Goal: Task Accomplishment & Management: Use online tool/utility

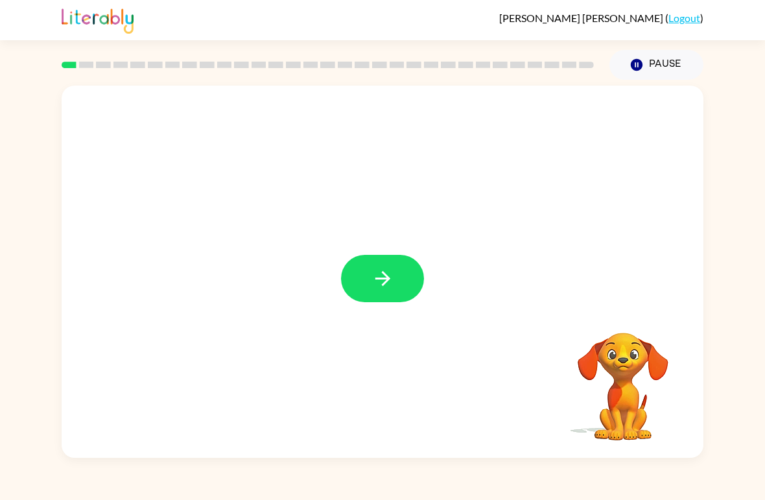
click at [380, 269] on icon "button" at bounding box center [383, 278] width 23 height 23
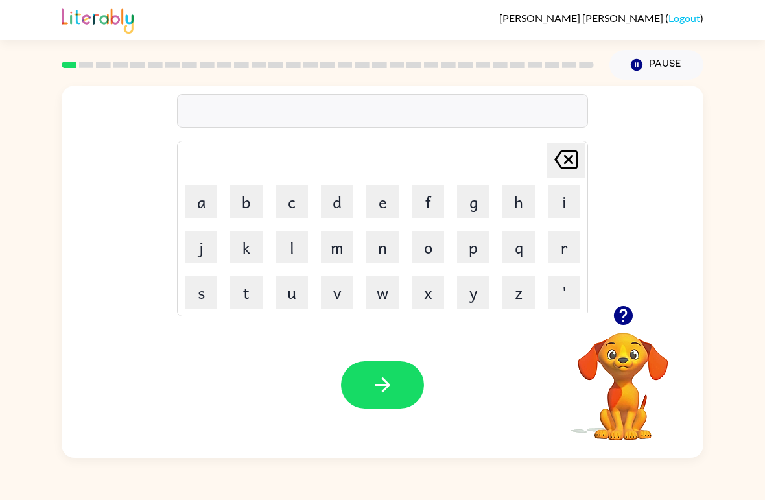
click at [246, 193] on button "b" at bounding box center [246, 202] width 32 height 32
click at [428, 242] on button "o" at bounding box center [428, 247] width 32 height 32
click at [293, 302] on button "u" at bounding box center [292, 292] width 32 height 32
click at [555, 156] on icon "[PERSON_NAME] last character input" at bounding box center [566, 159] width 31 height 31
click at [573, 235] on button "r" at bounding box center [564, 247] width 32 height 32
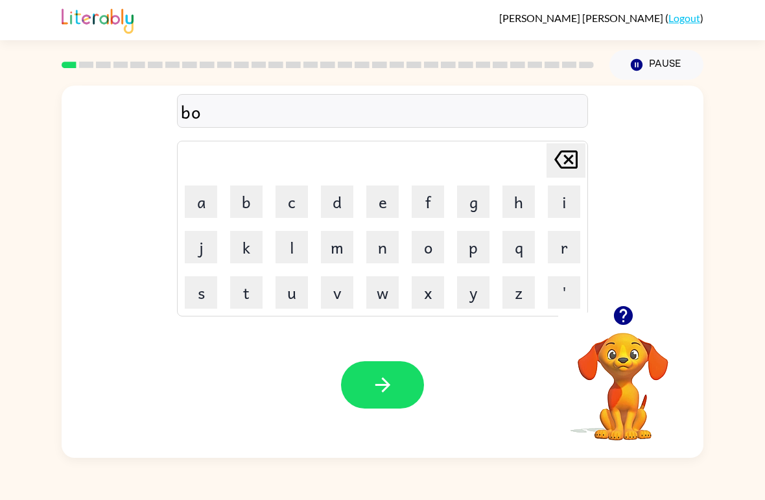
click at [573, 234] on button "r" at bounding box center [564, 247] width 32 height 32
click at [569, 162] on icon "[PERSON_NAME] last character input" at bounding box center [566, 159] width 31 height 31
click at [346, 199] on button "d" at bounding box center [337, 202] width 32 height 32
click at [388, 208] on button "e" at bounding box center [383, 202] width 32 height 32
click at [565, 247] on button "r" at bounding box center [564, 247] width 32 height 32
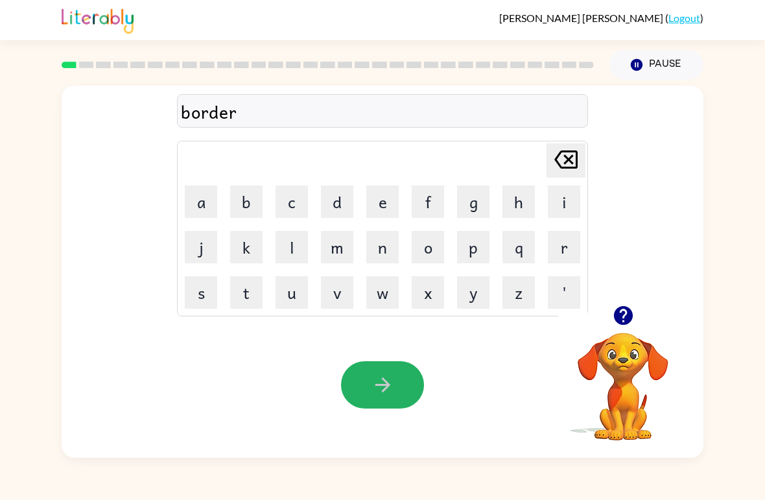
click at [398, 381] on button "button" at bounding box center [382, 384] width 83 height 47
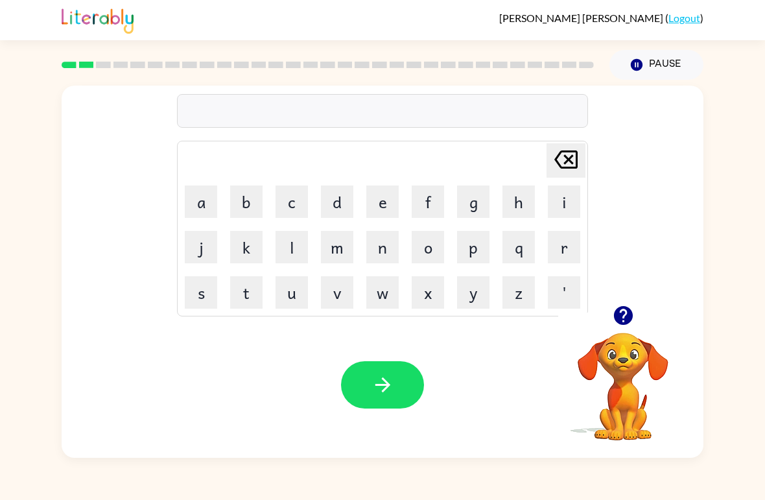
click at [579, 234] on button "r" at bounding box center [564, 247] width 32 height 32
click at [424, 249] on button "o" at bounding box center [428, 247] width 32 height 32
click at [307, 295] on button "u" at bounding box center [292, 292] width 32 height 32
click at [378, 257] on button "n" at bounding box center [383, 247] width 32 height 32
click at [340, 217] on button "d" at bounding box center [337, 202] width 32 height 32
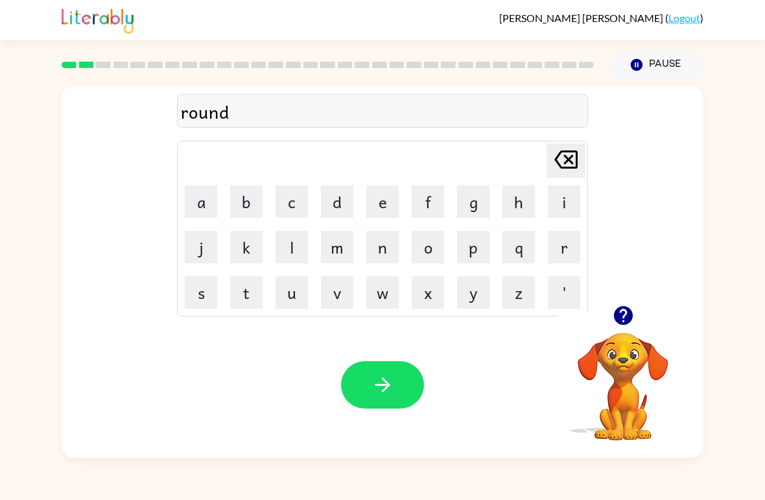
click at [392, 384] on icon "button" at bounding box center [383, 385] width 23 height 23
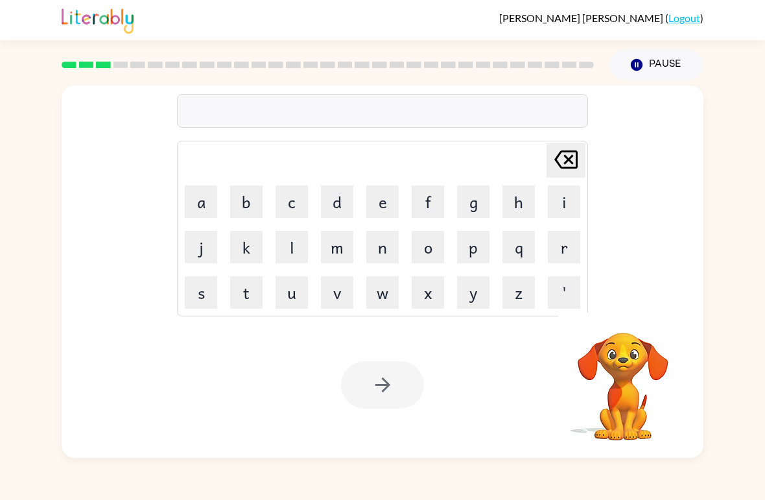
click at [345, 243] on button "m" at bounding box center [337, 247] width 32 height 32
click at [202, 214] on button "a" at bounding box center [201, 202] width 32 height 32
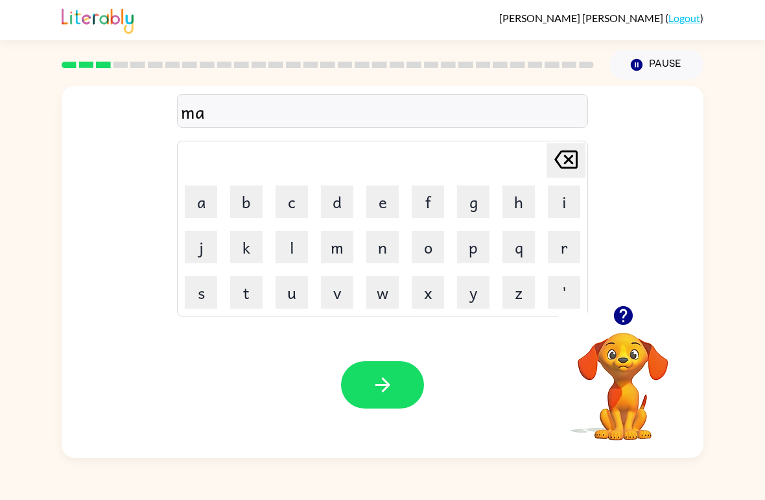
click at [204, 307] on button "s" at bounding box center [201, 292] width 32 height 32
click at [509, 214] on button "h" at bounding box center [519, 202] width 32 height 32
click at [557, 206] on button "i" at bounding box center [564, 202] width 32 height 32
click at [388, 248] on button "n" at bounding box center [383, 247] width 32 height 32
click at [374, 205] on button "e" at bounding box center [383, 202] width 32 height 32
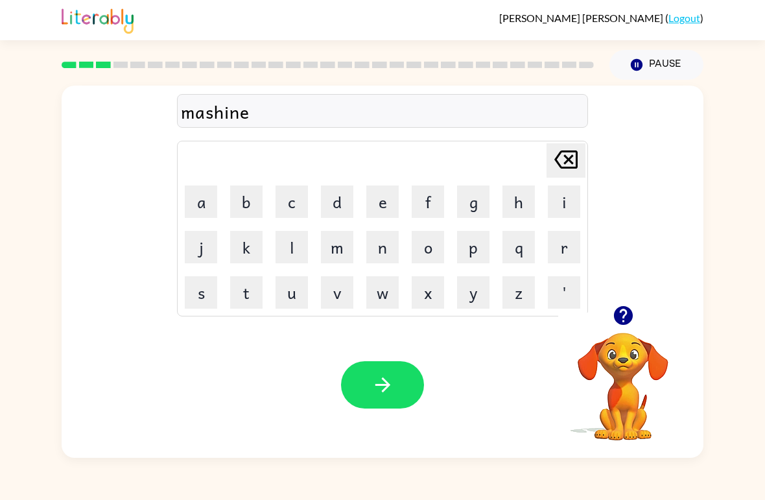
click at [372, 379] on icon "button" at bounding box center [383, 385] width 23 height 23
click at [233, 307] on button "t" at bounding box center [246, 292] width 32 height 32
click at [433, 210] on button "f" at bounding box center [428, 202] width 32 height 32
click at [572, 159] on icon "[PERSON_NAME] last character input" at bounding box center [566, 159] width 31 height 31
click at [571, 248] on button "r" at bounding box center [564, 247] width 32 height 32
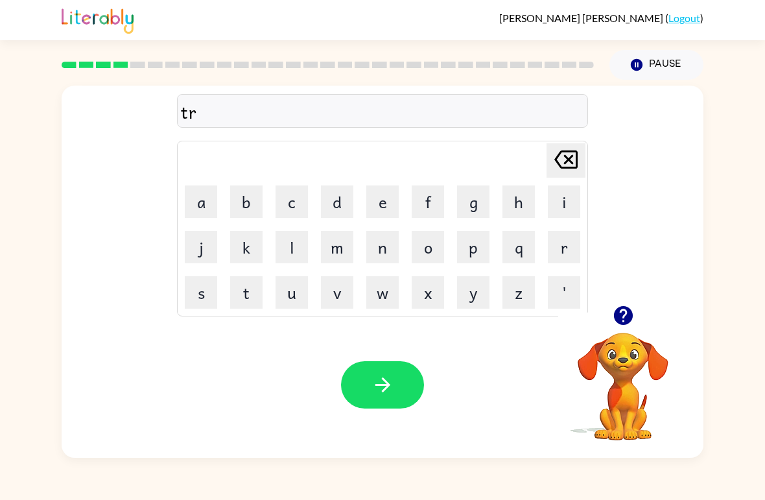
click at [198, 203] on button "a" at bounding box center [201, 202] width 32 height 32
click at [557, 214] on button "i" at bounding box center [564, 202] width 32 height 32
click at [389, 258] on button "n" at bounding box center [383, 247] width 32 height 32
click at [367, 377] on button "button" at bounding box center [382, 384] width 83 height 47
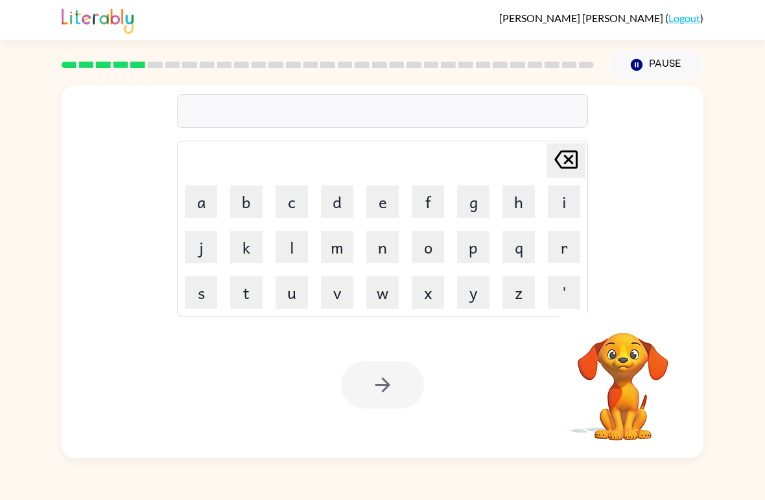
click at [345, 210] on button "d" at bounding box center [337, 202] width 32 height 32
click at [370, 208] on button "e" at bounding box center [383, 202] width 32 height 32
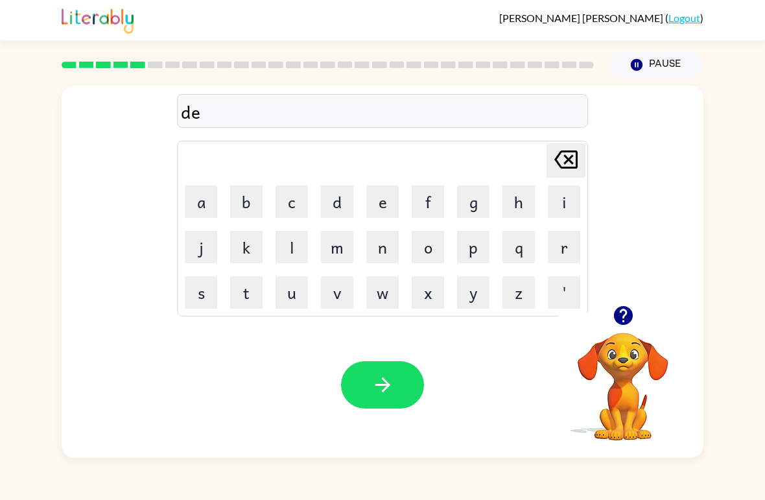
click at [433, 206] on button "f" at bounding box center [428, 202] width 32 height 32
click at [381, 214] on button "e" at bounding box center [383, 202] width 32 height 32
click at [388, 256] on button "n" at bounding box center [383, 247] width 32 height 32
click at [197, 300] on button "s" at bounding box center [201, 292] width 32 height 32
click at [550, 205] on button "i" at bounding box center [564, 202] width 32 height 32
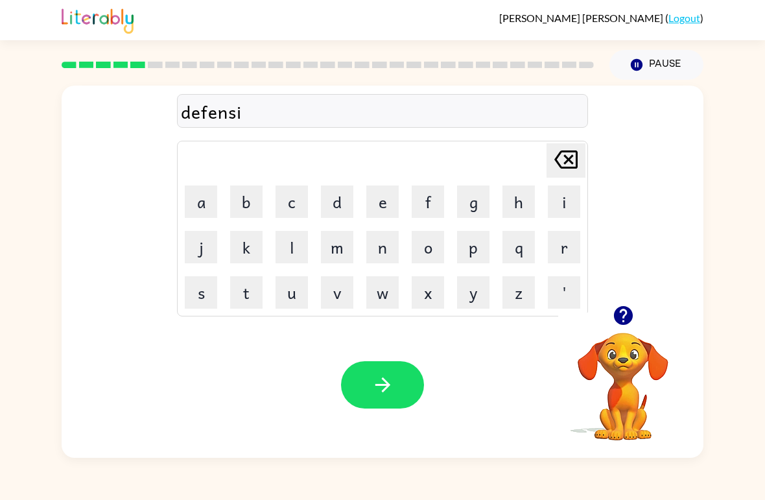
click at [337, 306] on button "v" at bounding box center [337, 292] width 32 height 32
click at [396, 385] on button "button" at bounding box center [382, 384] width 83 height 47
click at [340, 295] on button "v" at bounding box center [337, 292] width 32 height 32
click at [207, 208] on button "a" at bounding box center [201, 202] width 32 height 32
click at [293, 296] on button "u" at bounding box center [292, 292] width 32 height 32
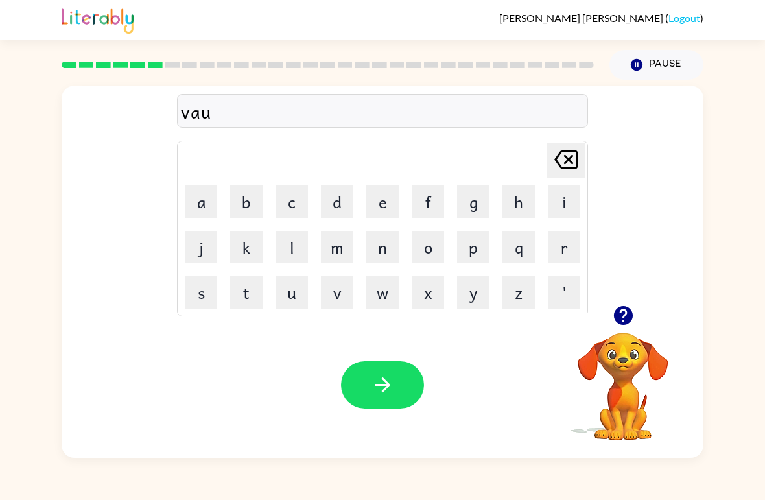
click at [575, 167] on icon at bounding box center [566, 160] width 23 height 18
click at [295, 208] on button "c" at bounding box center [292, 202] width 32 height 32
click at [209, 212] on button "a" at bounding box center [201, 202] width 32 height 32
click at [238, 301] on button "t" at bounding box center [246, 292] width 32 height 32
click at [563, 203] on button "i" at bounding box center [564, 202] width 32 height 32
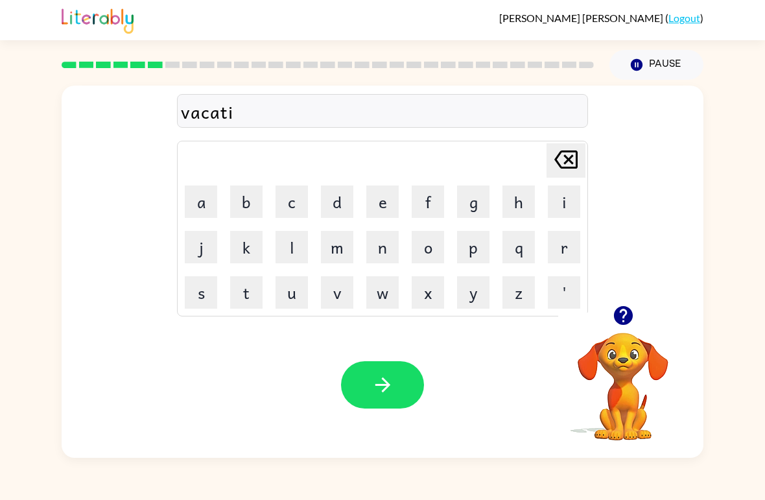
click at [427, 247] on button "o" at bounding box center [428, 247] width 32 height 32
click at [386, 249] on button "n" at bounding box center [383, 247] width 32 height 32
click at [370, 380] on button "button" at bounding box center [382, 384] width 83 height 47
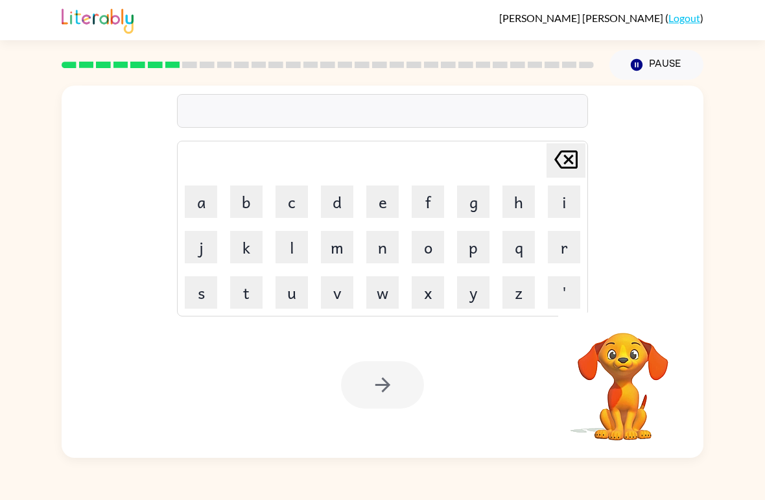
click at [470, 255] on button "p" at bounding box center [473, 247] width 32 height 32
click at [295, 304] on button "u" at bounding box center [292, 292] width 32 height 32
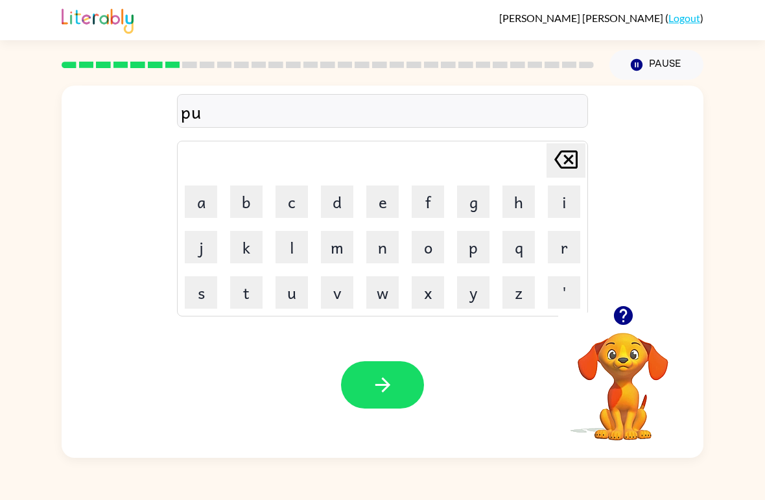
click at [335, 217] on button "d" at bounding box center [337, 202] width 32 height 32
click at [302, 257] on button "l" at bounding box center [292, 247] width 32 height 32
click at [386, 207] on button "e" at bounding box center [383, 202] width 32 height 32
click at [572, 165] on icon "[PERSON_NAME] last character input" at bounding box center [566, 159] width 31 height 31
click at [298, 254] on button "l" at bounding box center [292, 247] width 32 height 32
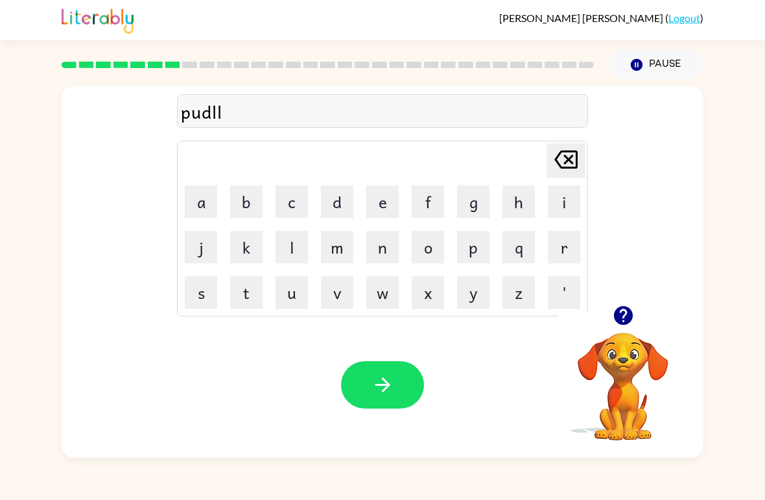
click at [390, 213] on button "e" at bounding box center [383, 202] width 32 height 32
click at [566, 165] on icon at bounding box center [566, 160] width 23 height 18
click at [565, 165] on icon at bounding box center [566, 160] width 23 height 18
click at [395, 212] on button "e" at bounding box center [383, 202] width 32 height 32
click at [356, 365] on button "button" at bounding box center [382, 384] width 83 height 47
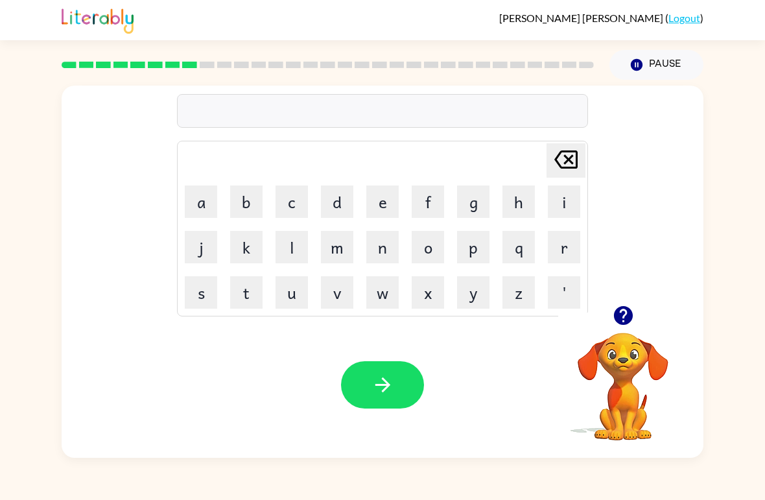
click at [386, 245] on button "n" at bounding box center [383, 247] width 32 height 32
click at [564, 197] on button "i" at bounding box center [564, 202] width 32 height 32
click at [560, 257] on button "r" at bounding box center [564, 247] width 32 height 32
click at [207, 211] on button "a" at bounding box center [201, 202] width 32 height 32
click at [295, 214] on button "c" at bounding box center [292, 202] width 32 height 32
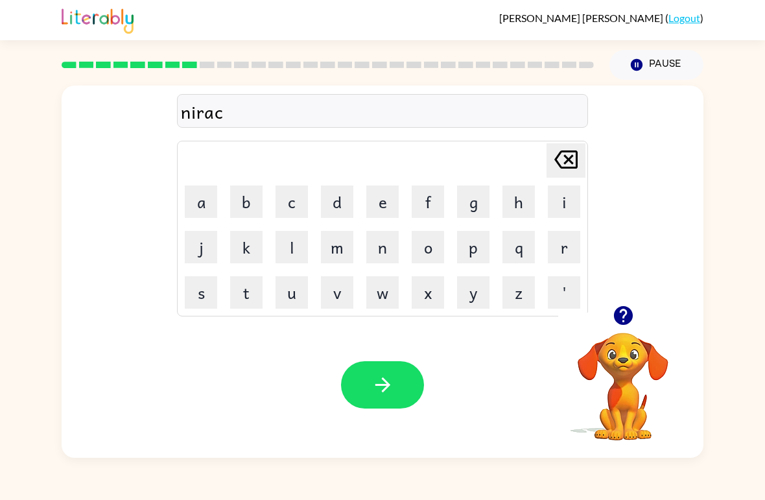
click at [302, 254] on button "l" at bounding box center [292, 247] width 32 height 32
click at [379, 206] on button "e" at bounding box center [383, 202] width 32 height 32
click at [566, 163] on icon at bounding box center [566, 160] width 23 height 18
click at [557, 162] on icon at bounding box center [566, 160] width 23 height 18
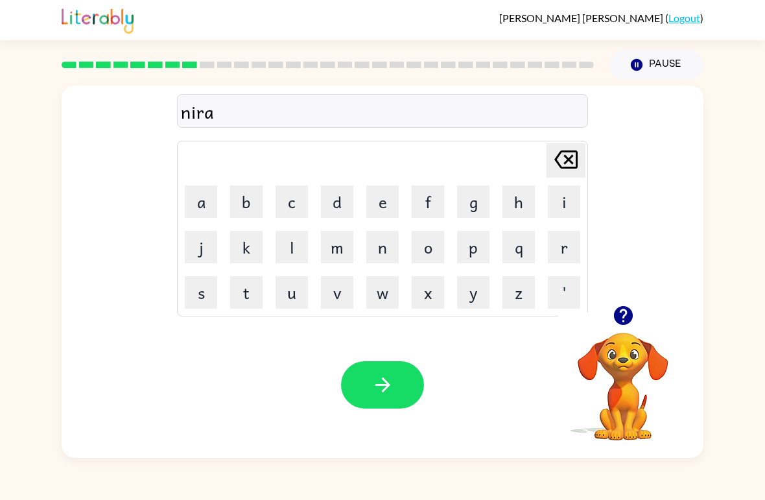
click at [557, 161] on icon at bounding box center [566, 160] width 23 height 18
click at [565, 173] on icon "[PERSON_NAME] last character input" at bounding box center [566, 159] width 31 height 31
click at [549, 160] on button "[PERSON_NAME] last character input" at bounding box center [566, 160] width 39 height 34
click at [339, 250] on button "m" at bounding box center [337, 247] width 32 height 32
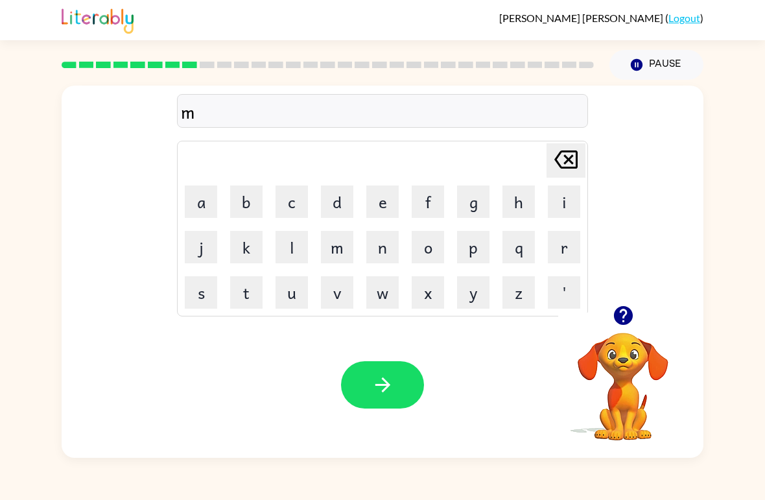
click at [552, 200] on button "i" at bounding box center [564, 202] width 32 height 32
click at [567, 256] on button "r" at bounding box center [564, 247] width 32 height 32
click at [216, 211] on button "a" at bounding box center [201, 202] width 32 height 32
click at [285, 202] on button "c" at bounding box center [292, 202] width 32 height 32
click at [287, 253] on button "l" at bounding box center [292, 247] width 32 height 32
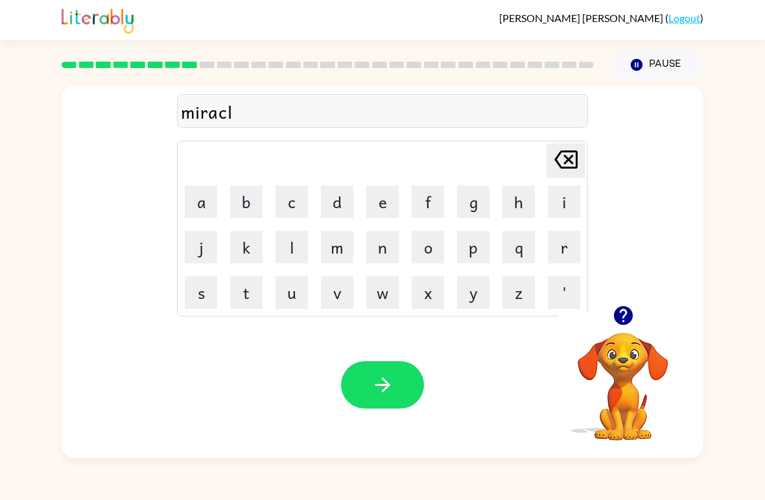
click at [391, 215] on button "e" at bounding box center [383, 202] width 32 height 32
click at [393, 374] on button "button" at bounding box center [382, 384] width 83 height 47
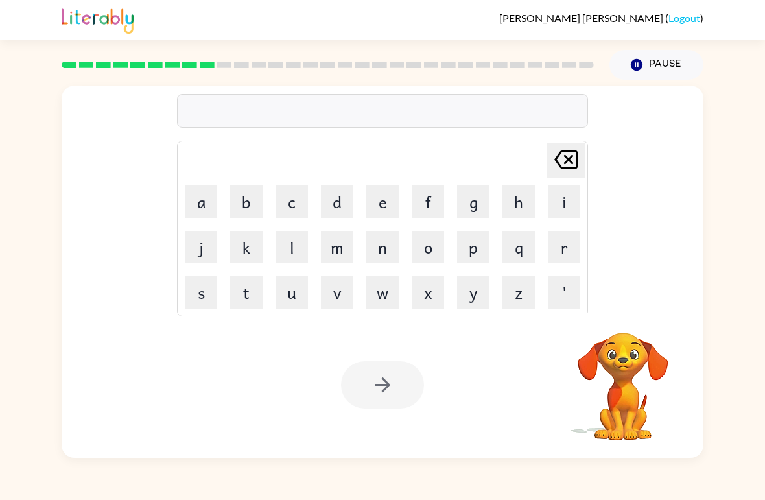
click at [341, 262] on button "m" at bounding box center [337, 247] width 32 height 32
click at [563, 200] on button "i" at bounding box center [564, 202] width 32 height 32
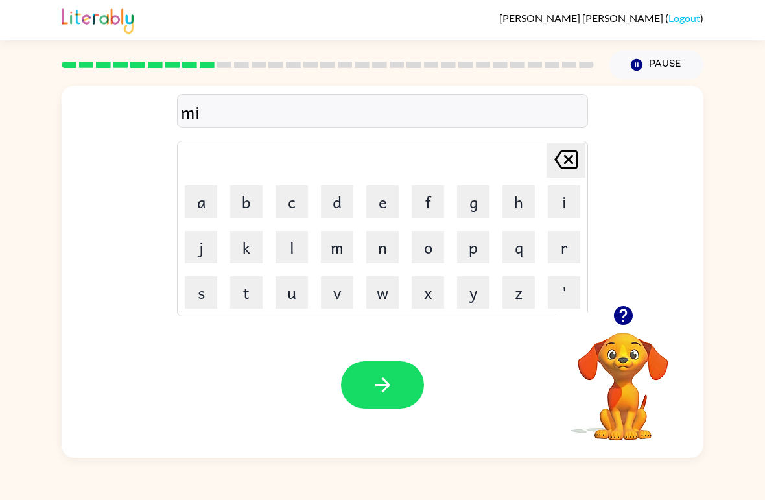
click at [383, 191] on button "e" at bounding box center [383, 202] width 32 height 32
click at [566, 153] on icon at bounding box center [566, 160] width 23 height 18
click at [252, 202] on button "b" at bounding box center [246, 202] width 32 height 32
click at [552, 160] on icon "[PERSON_NAME] last character input" at bounding box center [566, 159] width 31 height 31
click at [331, 210] on button "d" at bounding box center [337, 202] width 32 height 32
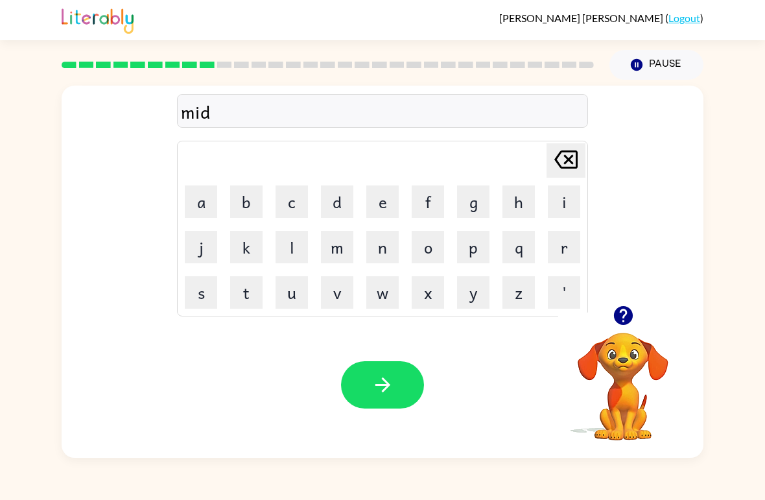
click at [340, 257] on button "m" at bounding box center [337, 247] width 32 height 32
click at [442, 254] on button "o" at bounding box center [428, 247] width 32 height 32
click at [566, 253] on button "r" at bounding box center [564, 247] width 32 height 32
click at [386, 259] on button "n" at bounding box center [383, 247] width 32 height 32
click at [548, 203] on button "i" at bounding box center [564, 202] width 32 height 32
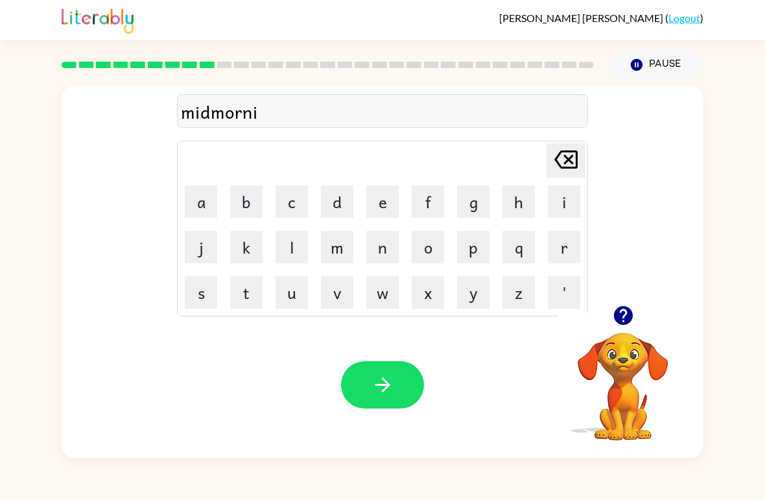
click at [383, 253] on button "n" at bounding box center [383, 247] width 32 height 32
click at [469, 215] on button "g" at bounding box center [473, 202] width 32 height 32
click at [398, 365] on button "button" at bounding box center [382, 384] width 83 height 47
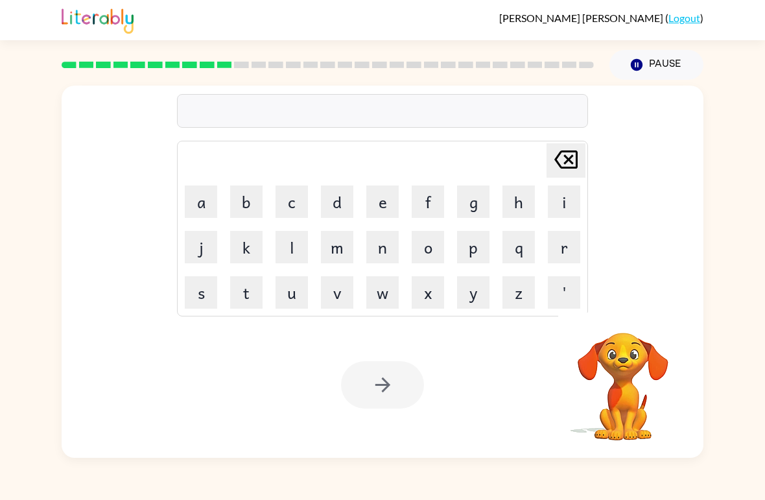
click at [337, 204] on button "d" at bounding box center [337, 202] width 32 height 32
click at [560, 202] on button "i" at bounding box center [564, 202] width 32 height 32
click at [212, 300] on button "s" at bounding box center [201, 292] width 32 height 32
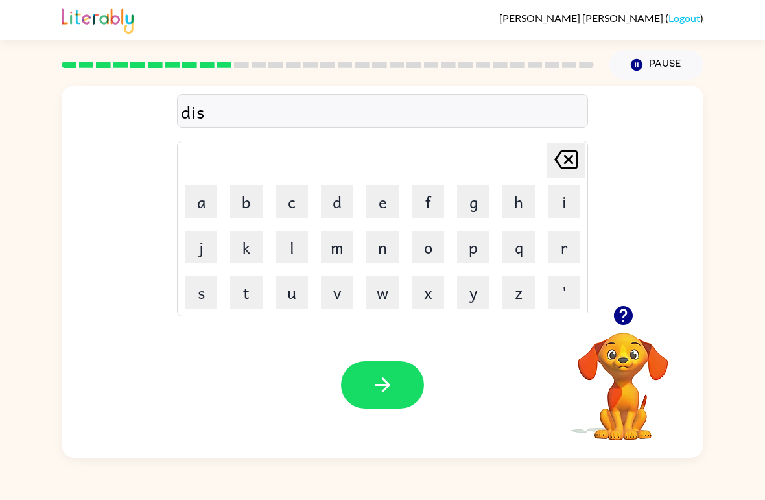
click at [253, 299] on button "t" at bounding box center [246, 292] width 32 height 32
click at [562, 261] on button "r" at bounding box center [564, 247] width 32 height 32
click at [291, 304] on button "u" at bounding box center [292, 292] width 32 height 32
click at [201, 297] on button "s" at bounding box center [201, 292] width 32 height 32
click at [259, 290] on button "t" at bounding box center [246, 292] width 32 height 32
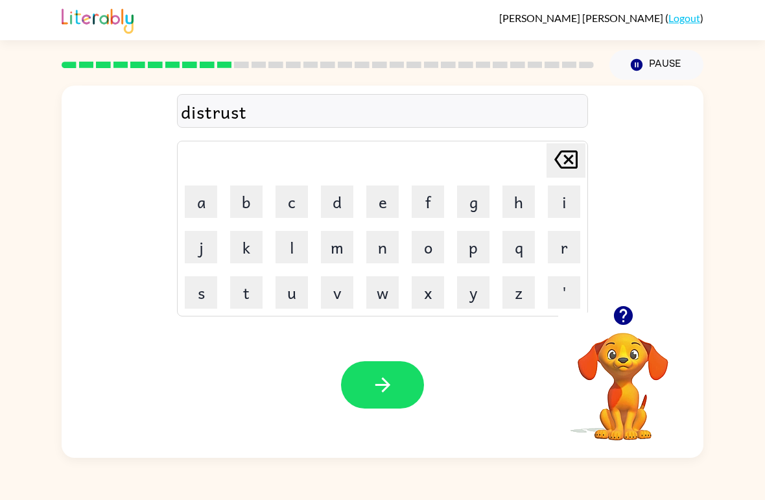
click at [378, 372] on button "button" at bounding box center [382, 384] width 83 height 47
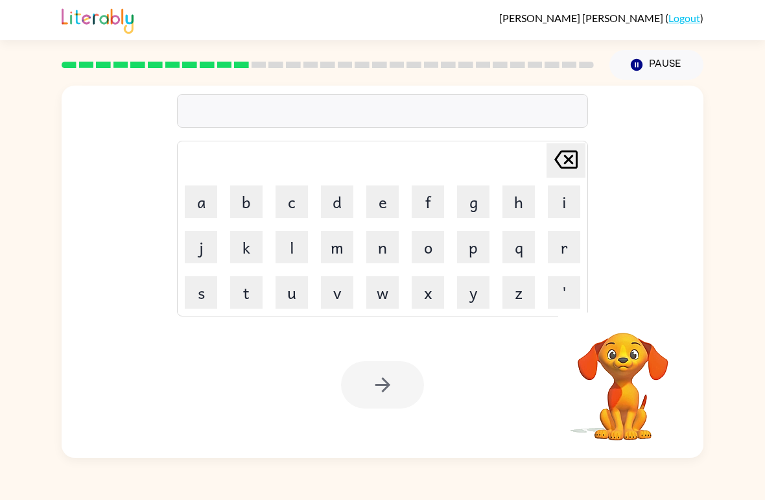
click at [556, 308] on button "'" at bounding box center [564, 292] width 32 height 32
click at [560, 160] on icon "[PERSON_NAME] last character input" at bounding box center [566, 159] width 31 height 31
click at [588, 245] on div "[PERSON_NAME] last character input a b c d e f g h i j k l m n o p q r s t u v …" at bounding box center [382, 229] width 411 height 176
click at [564, 236] on button "r" at bounding box center [564, 247] width 32 height 32
click at [429, 254] on button "o" at bounding box center [428, 247] width 32 height 32
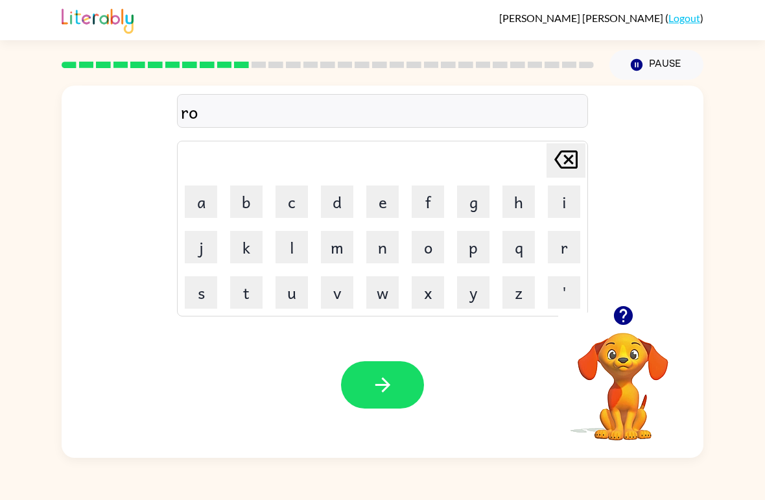
click at [280, 303] on button "u" at bounding box center [292, 292] width 32 height 32
click at [330, 217] on button "d" at bounding box center [337, 202] width 32 height 32
click at [376, 208] on button "e" at bounding box center [383, 202] width 32 height 32
click at [573, 168] on icon at bounding box center [566, 160] width 23 height 18
click at [393, 388] on icon "button" at bounding box center [383, 385] width 23 height 23
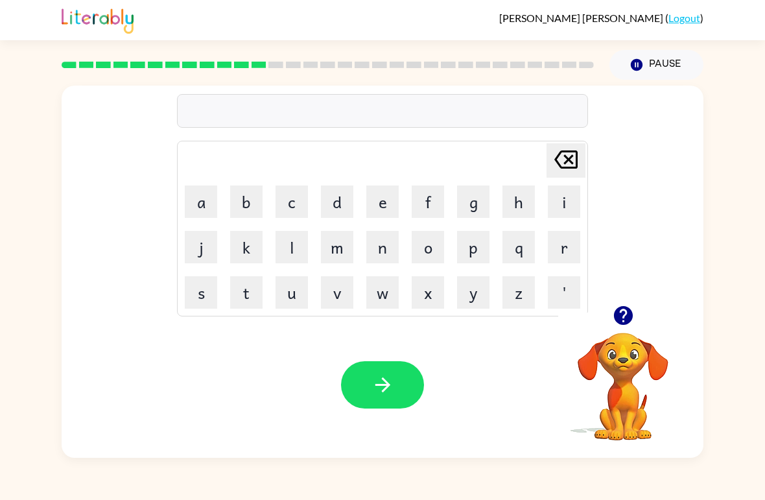
click at [303, 300] on button "u" at bounding box center [292, 292] width 32 height 32
click at [483, 245] on button "p" at bounding box center [473, 247] width 32 height 32
click at [474, 208] on button "g" at bounding box center [473, 202] width 32 height 32
click at [556, 243] on button "r" at bounding box center [564, 247] width 32 height 32
click at [195, 211] on button "a" at bounding box center [201, 202] width 32 height 32
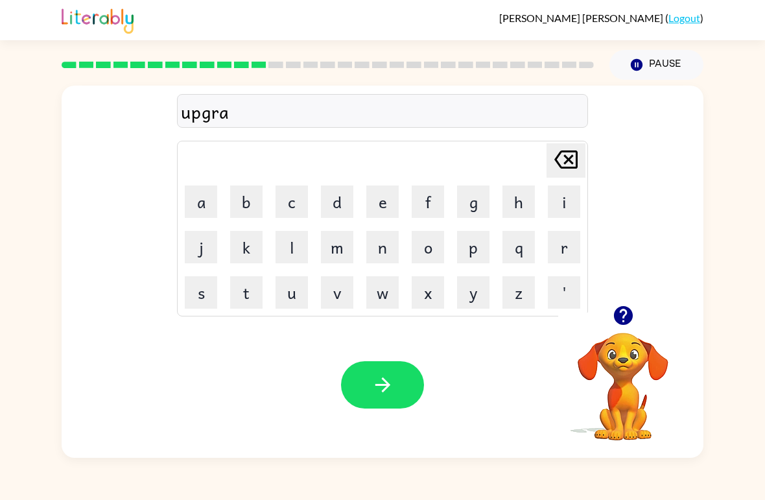
click at [337, 209] on button "d" at bounding box center [337, 202] width 32 height 32
click at [392, 206] on button "e" at bounding box center [383, 202] width 32 height 32
click at [383, 373] on button "button" at bounding box center [382, 384] width 83 height 47
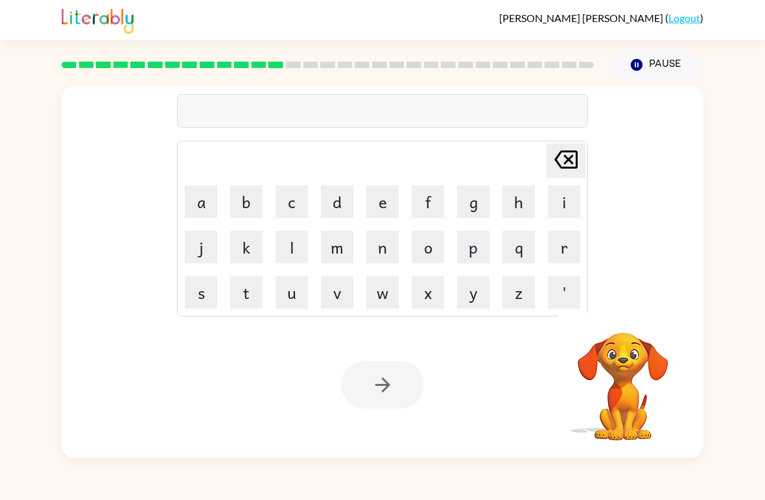
click at [351, 246] on button "m" at bounding box center [337, 247] width 32 height 32
click at [196, 201] on button "a" at bounding box center [201, 202] width 32 height 32
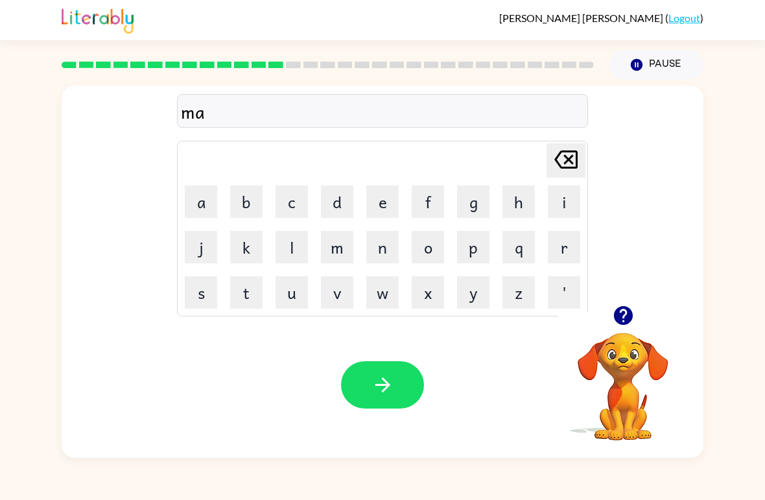
click at [333, 203] on button "d" at bounding box center [337, 202] width 32 height 32
click at [378, 248] on button "n" at bounding box center [383, 247] width 32 height 32
click at [383, 208] on button "e" at bounding box center [383, 202] width 32 height 32
click at [195, 303] on button "s" at bounding box center [201, 292] width 32 height 32
click at [195, 302] on button "s" at bounding box center [201, 292] width 32 height 32
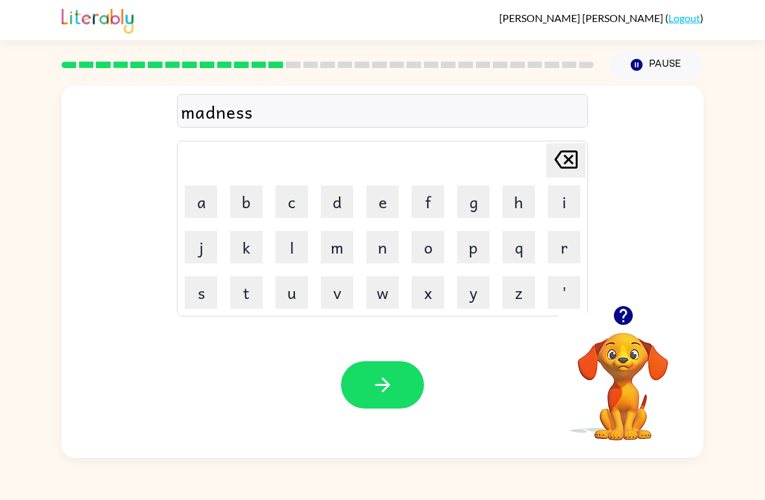
click at [400, 400] on button "button" at bounding box center [382, 384] width 83 height 47
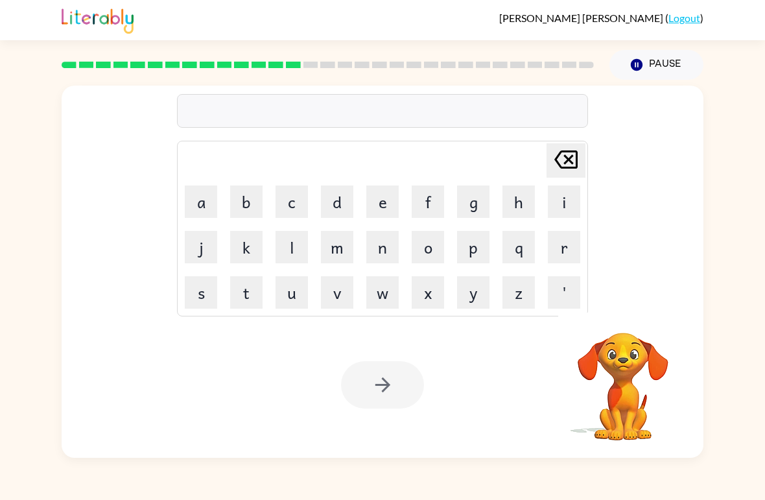
click at [240, 200] on button "b" at bounding box center [246, 202] width 32 height 32
click at [427, 254] on button "o" at bounding box center [428, 247] width 32 height 32
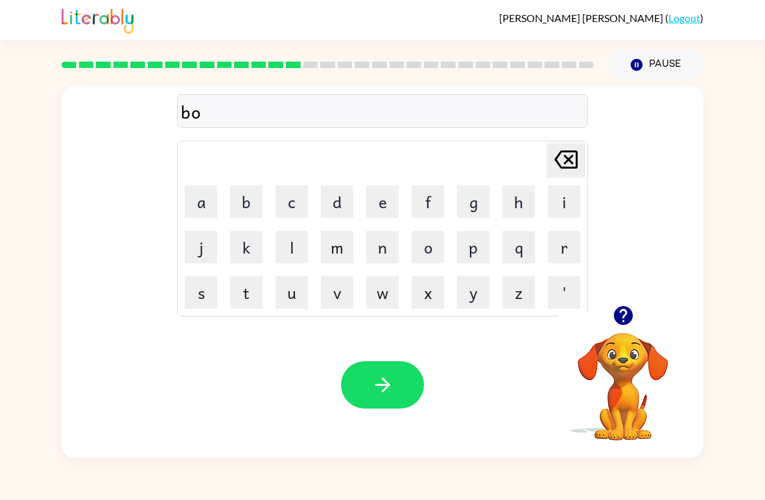
click at [293, 306] on button "u" at bounding box center [292, 292] width 32 height 32
click at [389, 249] on button "n" at bounding box center [383, 247] width 32 height 32
click at [293, 302] on button "u" at bounding box center [292, 292] width 32 height 32
click at [568, 160] on icon at bounding box center [566, 160] width 23 height 18
click at [433, 247] on button "o" at bounding box center [428, 247] width 32 height 32
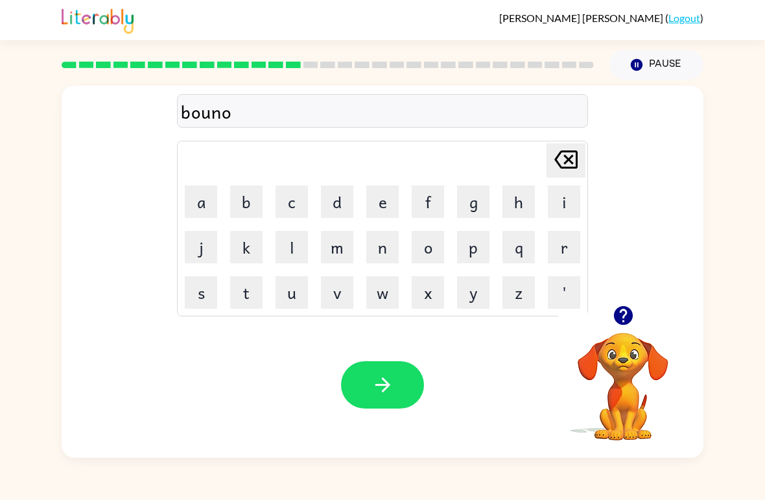
click at [197, 294] on button "s" at bounding box center [201, 292] width 32 height 32
click at [557, 167] on icon "[PERSON_NAME] last character input" at bounding box center [566, 159] width 31 height 31
click at [555, 169] on icon "[PERSON_NAME] last character input" at bounding box center [566, 159] width 31 height 31
click at [296, 303] on button "u" at bounding box center [292, 292] width 32 height 32
click at [207, 294] on button "s" at bounding box center [201, 292] width 32 height 32
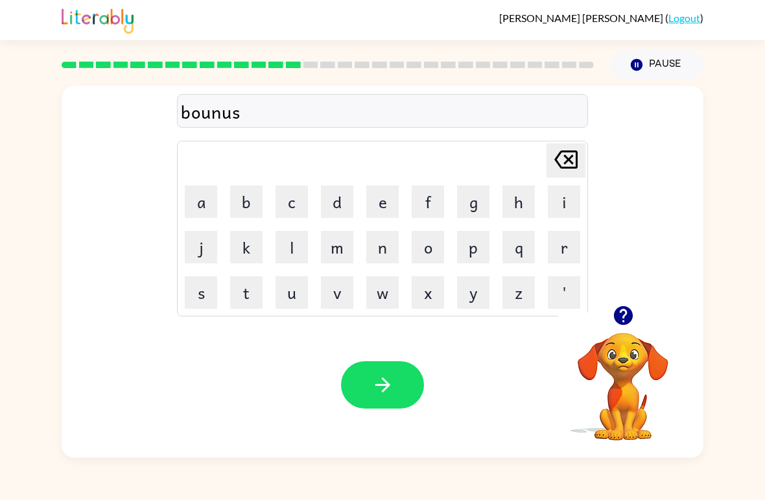
click at [398, 381] on button "button" at bounding box center [382, 384] width 83 height 47
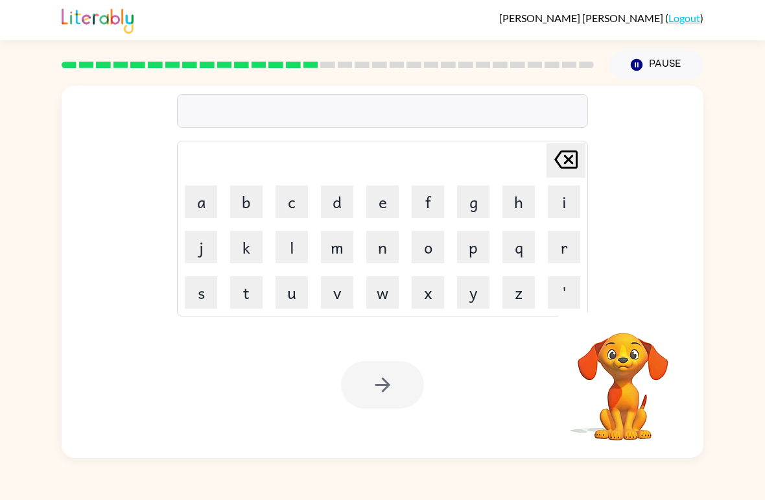
click at [215, 276] on button "s" at bounding box center [201, 292] width 32 height 32
click at [294, 298] on button "u" at bounding box center [292, 292] width 32 height 32
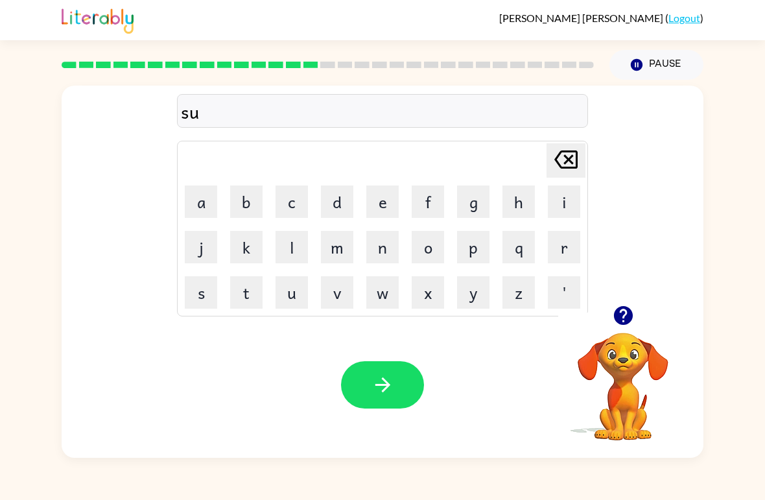
click at [370, 210] on button "e" at bounding box center [383, 202] width 32 height 32
click at [545, 252] on td "r" at bounding box center [564, 247] width 44 height 44
click at [557, 258] on button "r" at bounding box center [564, 247] width 32 height 32
click at [343, 252] on button "m" at bounding box center [337, 247] width 32 height 32
click at [397, 351] on div "Your browser must support playing .mp4 files to use Literably. Please try using…" at bounding box center [383, 385] width 642 height 146
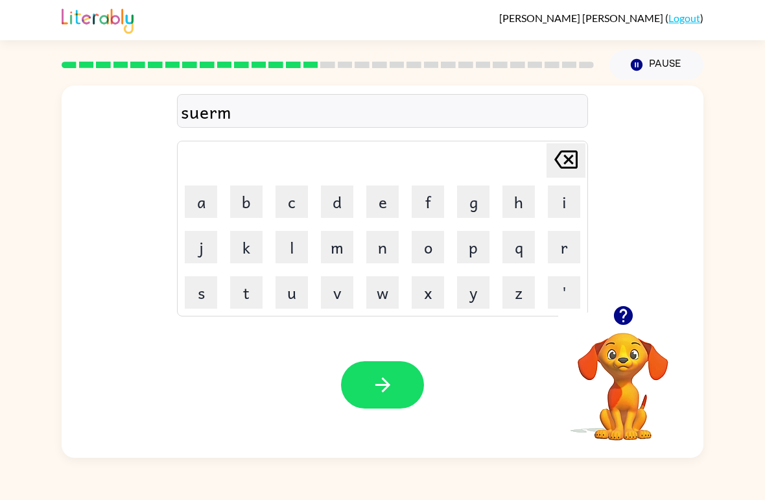
click at [380, 388] on icon "button" at bounding box center [383, 385] width 23 height 23
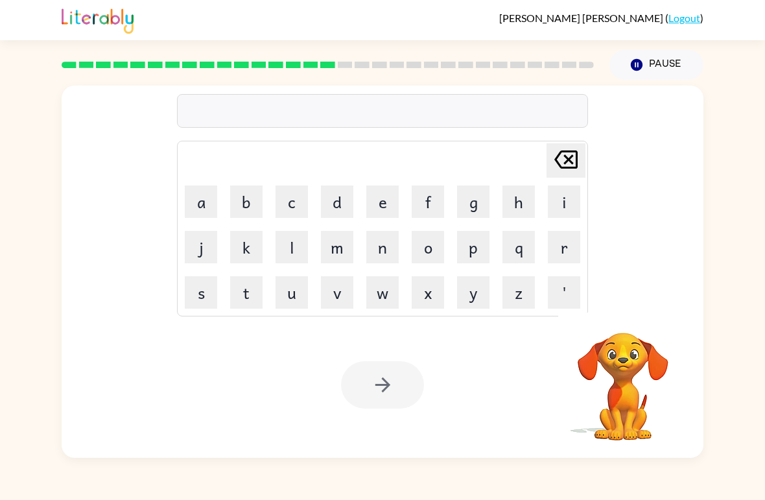
click at [433, 199] on button "f" at bounding box center [428, 202] width 32 height 32
click at [564, 157] on icon "[PERSON_NAME] last character input" at bounding box center [566, 159] width 31 height 31
click at [562, 247] on button "r" at bounding box center [564, 247] width 32 height 32
click at [208, 200] on button "a" at bounding box center [201, 202] width 32 height 32
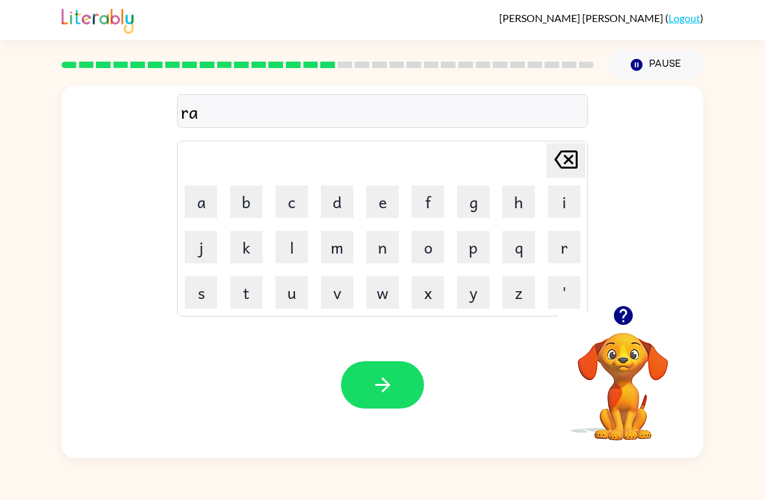
click at [352, 246] on button "m" at bounding box center [337, 247] width 32 height 32
click at [365, 378] on button "button" at bounding box center [382, 384] width 83 height 47
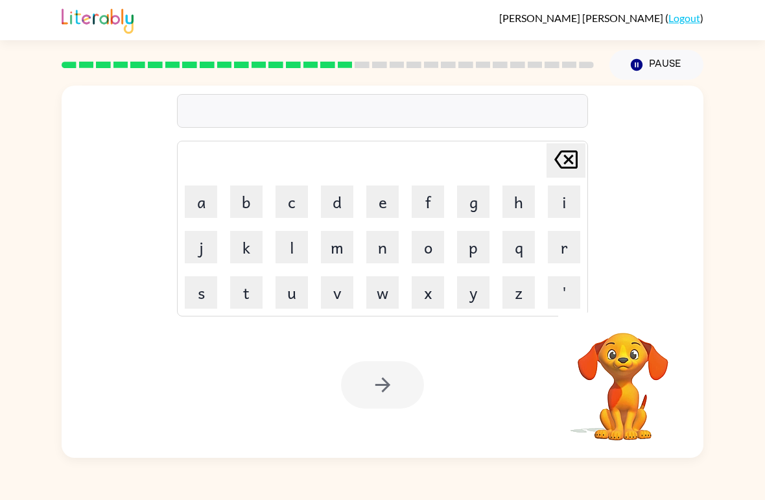
click at [246, 199] on button "b" at bounding box center [246, 202] width 32 height 32
click at [551, 245] on button "r" at bounding box center [564, 247] width 32 height 32
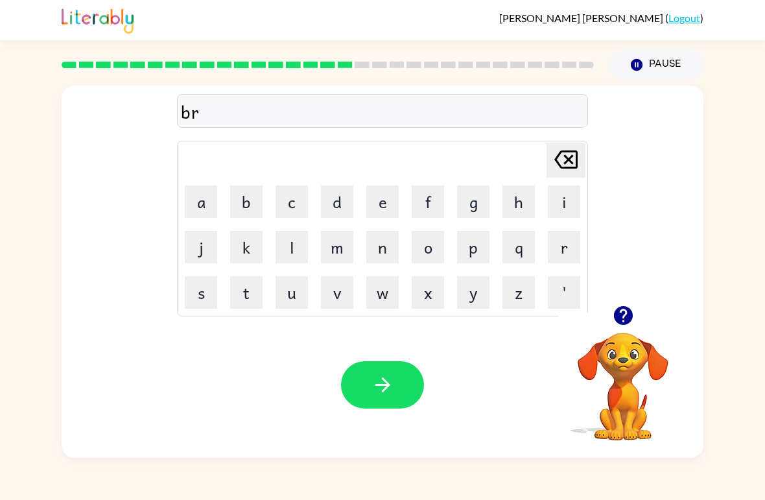
click at [566, 202] on button "i" at bounding box center [564, 202] width 32 height 32
click at [334, 261] on button "m" at bounding box center [337, 247] width 32 height 32
click at [566, 197] on button "i" at bounding box center [564, 202] width 32 height 32
click at [381, 252] on button "n" at bounding box center [383, 247] width 32 height 32
click at [476, 213] on button "g" at bounding box center [473, 202] width 32 height 32
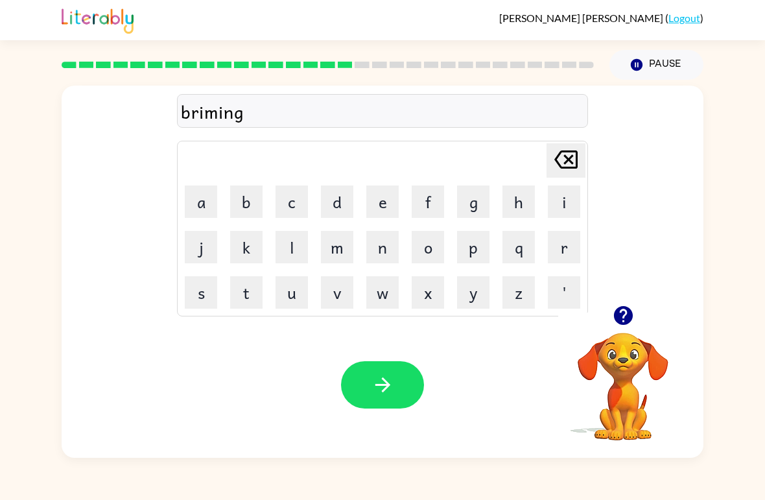
click at [374, 384] on icon "button" at bounding box center [383, 385] width 23 height 23
click at [570, 252] on button "r" at bounding box center [564, 247] width 32 height 32
click at [579, 186] on button "i" at bounding box center [564, 202] width 32 height 32
click at [197, 296] on button "s" at bounding box center [201, 292] width 32 height 32
click at [252, 243] on button "k" at bounding box center [246, 247] width 32 height 32
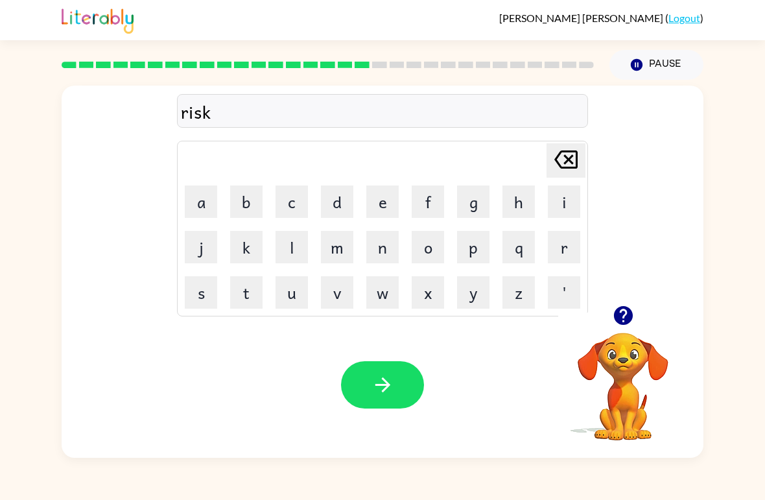
click at [564, 210] on button "i" at bounding box center [564, 202] width 32 height 32
click at [387, 203] on button "e" at bounding box center [383, 202] width 32 height 32
click at [210, 296] on button "s" at bounding box center [201, 292] width 32 height 32
click at [241, 299] on button "t" at bounding box center [246, 292] width 32 height 32
click at [384, 385] on icon "button" at bounding box center [383, 385] width 23 height 23
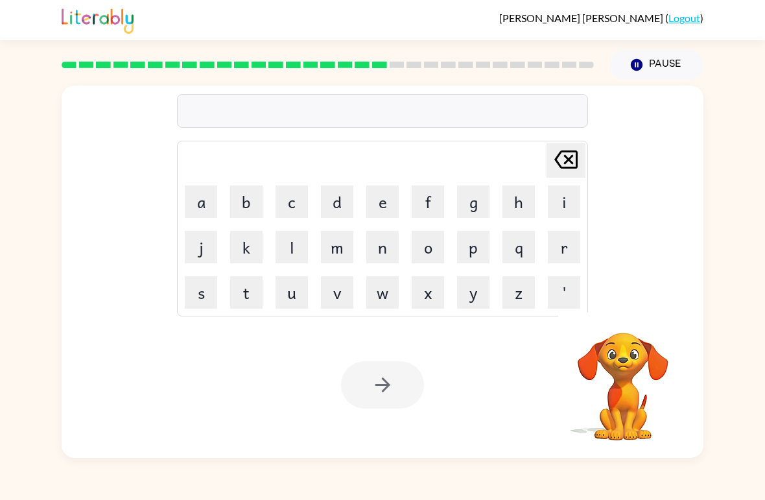
click at [191, 214] on button "a" at bounding box center [201, 202] width 32 height 32
click at [567, 244] on button "r" at bounding box center [564, 247] width 32 height 32
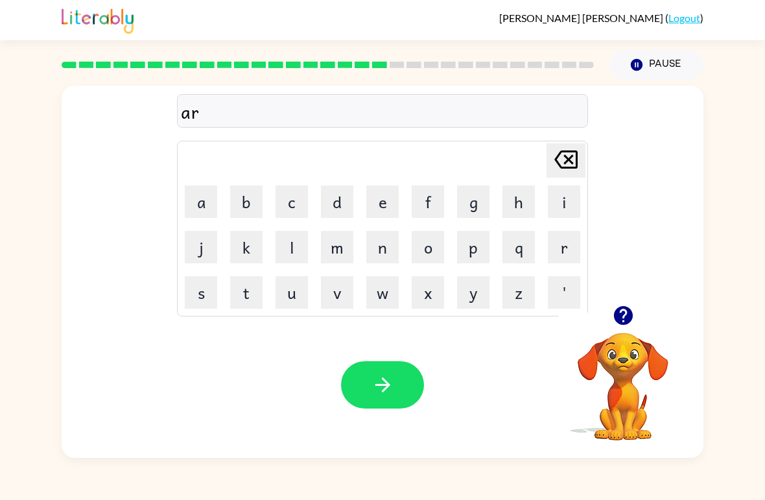
click at [304, 215] on button "c" at bounding box center [292, 202] width 32 height 32
click at [504, 216] on button "h" at bounding box center [519, 202] width 32 height 32
click at [382, 290] on button "w" at bounding box center [383, 292] width 32 height 32
click at [216, 191] on button "a" at bounding box center [201, 202] width 32 height 32
click at [463, 294] on button "y" at bounding box center [473, 292] width 32 height 32
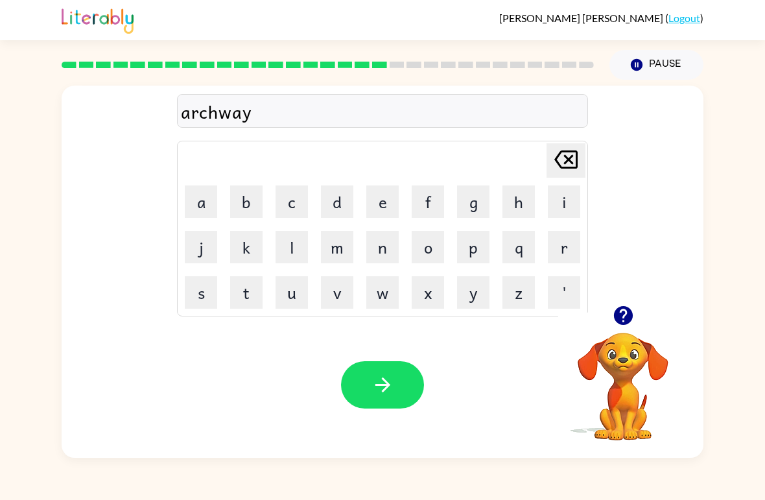
click at [373, 376] on icon "button" at bounding box center [383, 385] width 23 height 23
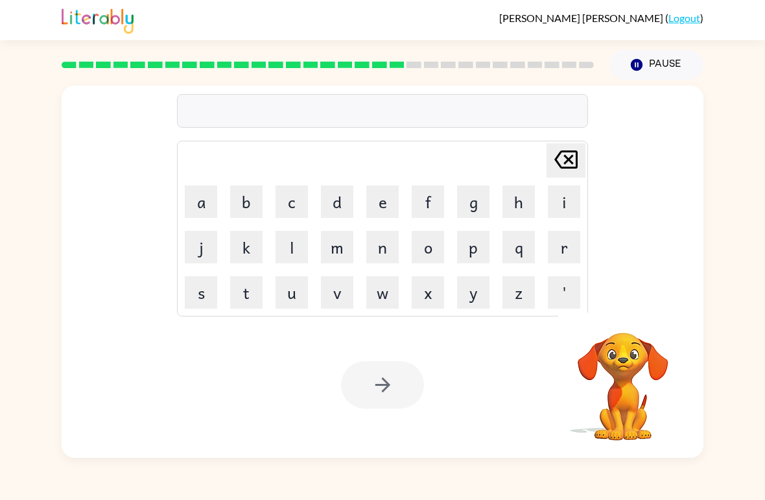
click at [421, 202] on button "f" at bounding box center [428, 202] width 32 height 32
click at [291, 260] on button "l" at bounding box center [292, 247] width 32 height 32
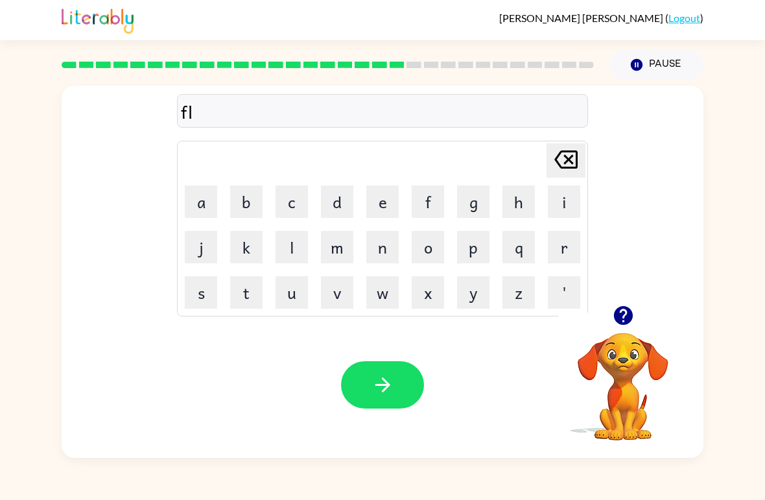
click at [298, 254] on button "l" at bounding box center [292, 247] width 32 height 32
click at [559, 167] on icon "[PERSON_NAME] last character input" at bounding box center [566, 159] width 31 height 31
click at [432, 254] on button "o" at bounding box center [428, 247] width 32 height 32
click at [298, 252] on button "l" at bounding box center [292, 247] width 32 height 32
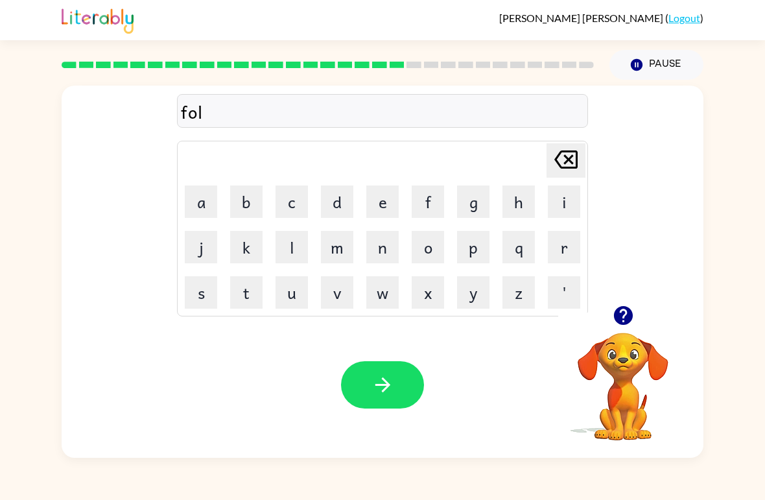
click at [428, 250] on button "o" at bounding box center [428, 247] width 32 height 32
click at [295, 295] on button "u" at bounding box center [292, 292] width 32 height 32
click at [570, 160] on icon at bounding box center [566, 160] width 23 height 18
click at [337, 201] on button "d" at bounding box center [337, 202] width 32 height 32
click at [570, 145] on icon "[PERSON_NAME] last character input" at bounding box center [566, 159] width 31 height 31
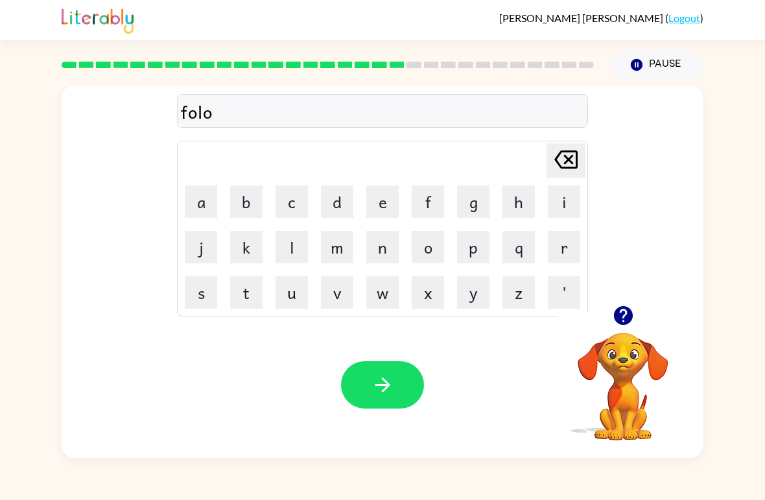
click at [569, 154] on icon "[PERSON_NAME] last character input" at bounding box center [566, 159] width 31 height 31
click at [298, 291] on button "u" at bounding box center [292, 292] width 32 height 32
click at [344, 208] on button "d" at bounding box center [337, 202] width 32 height 32
click at [557, 164] on icon "[PERSON_NAME] last character input" at bounding box center [566, 159] width 31 height 31
click at [548, 178] on td "[PERSON_NAME] last character input" at bounding box center [382, 161] width 407 height 36
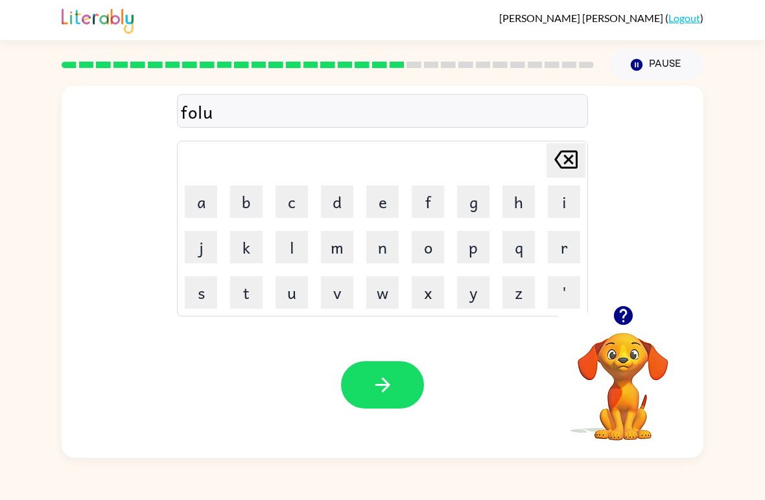
click at [569, 164] on icon "[PERSON_NAME] last character input" at bounding box center [566, 159] width 31 height 31
click at [427, 249] on button "o" at bounding box center [428, 247] width 32 height 32
click at [346, 213] on button "d" at bounding box center [337, 202] width 32 height 32
click at [613, 320] on icon "button" at bounding box center [623, 315] width 23 height 23
click at [398, 388] on button "button" at bounding box center [382, 384] width 83 height 47
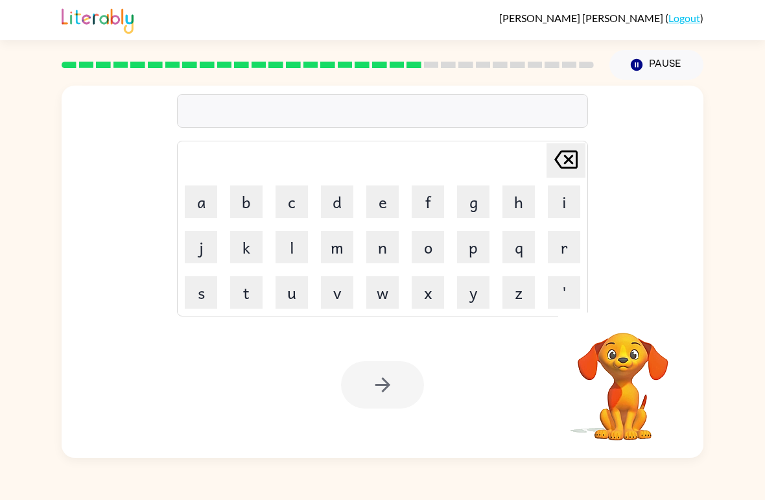
click at [204, 298] on button "s" at bounding box center [201, 292] width 32 height 32
click at [395, 198] on button "e" at bounding box center [383, 202] width 32 height 32
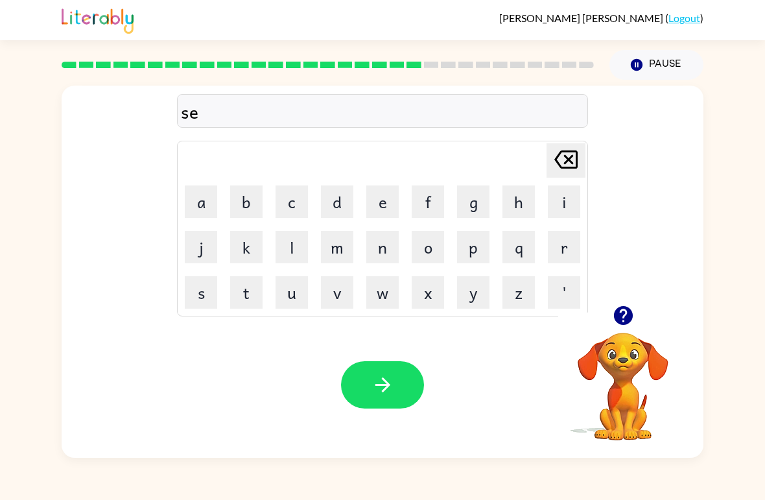
click at [380, 256] on button "n" at bounding box center [383, 247] width 32 height 32
click at [251, 300] on button "t" at bounding box center [246, 292] width 32 height 32
click at [387, 199] on button "e" at bounding box center [383, 202] width 32 height 32
click at [480, 244] on button "p" at bounding box center [473, 247] width 32 height 32
click at [392, 208] on button "e" at bounding box center [383, 202] width 32 height 32
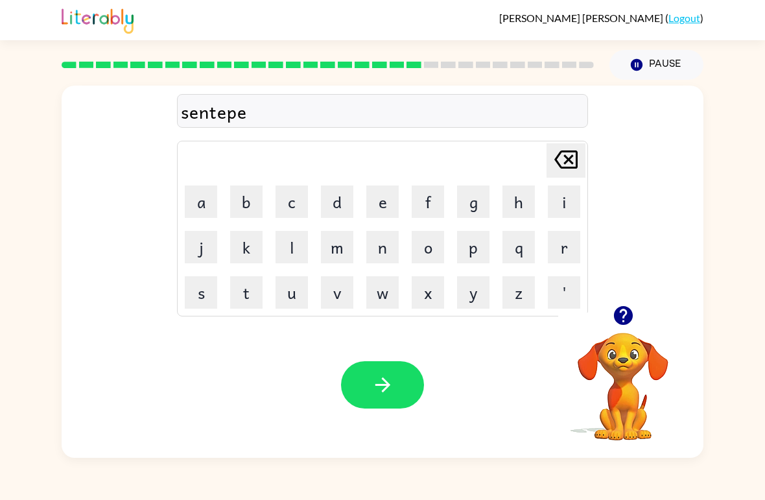
click at [197, 200] on button "a" at bounding box center [201, 202] width 32 height 32
click at [337, 211] on button "d" at bounding box center [337, 202] width 32 height 32
click at [399, 373] on button "button" at bounding box center [382, 384] width 83 height 47
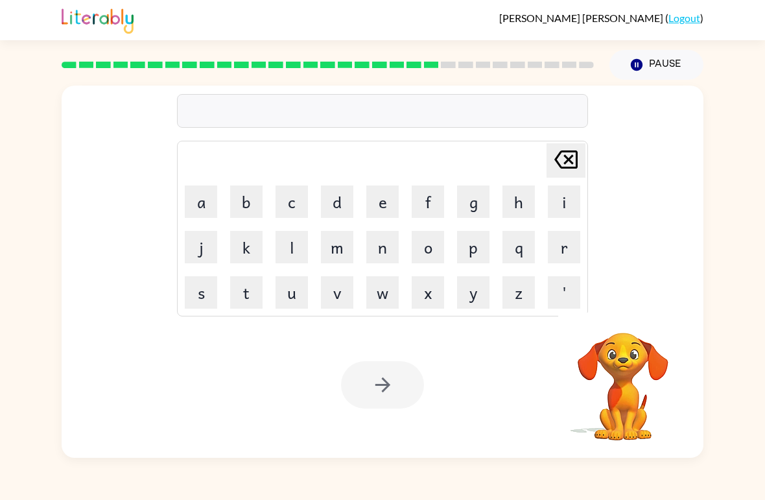
click at [193, 302] on button "s" at bounding box center [201, 292] width 32 height 32
click at [289, 299] on button "u" at bounding box center [292, 292] width 32 height 32
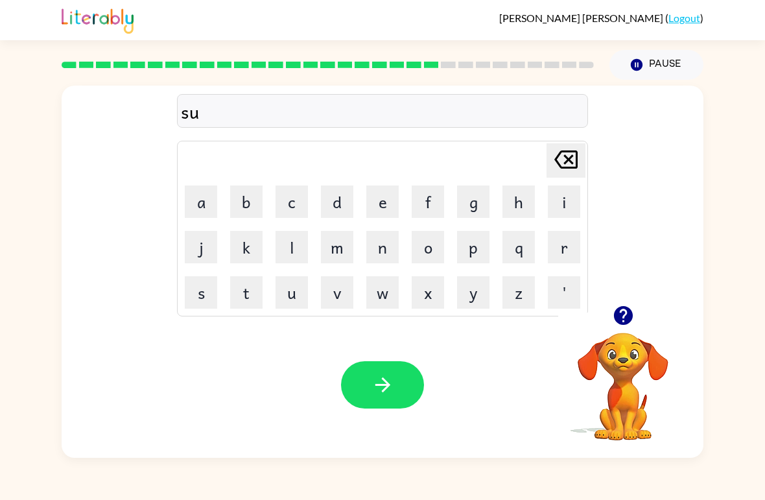
click at [206, 307] on button "s" at bounding box center [201, 292] width 32 height 32
click at [251, 299] on button "t" at bounding box center [246, 292] width 32 height 32
click at [210, 210] on button "a" at bounding box center [201, 202] width 32 height 32
click at [559, 193] on button "i" at bounding box center [564, 202] width 32 height 32
click at [374, 251] on button "n" at bounding box center [383, 247] width 32 height 32
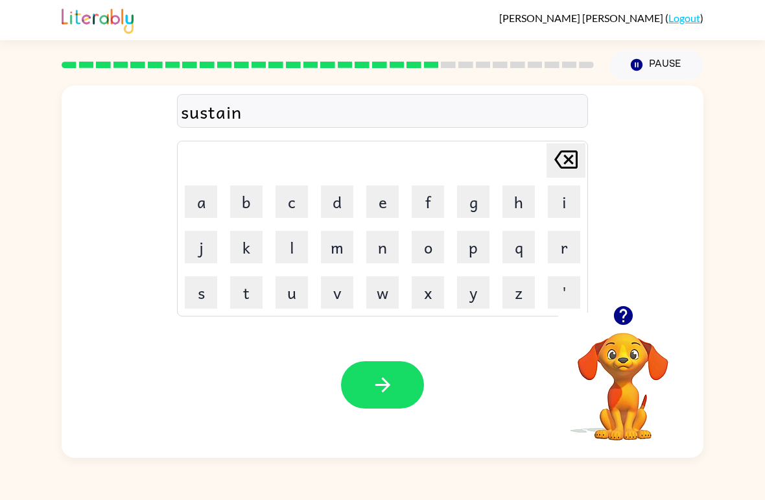
click at [387, 386] on icon "button" at bounding box center [382, 385] width 15 height 15
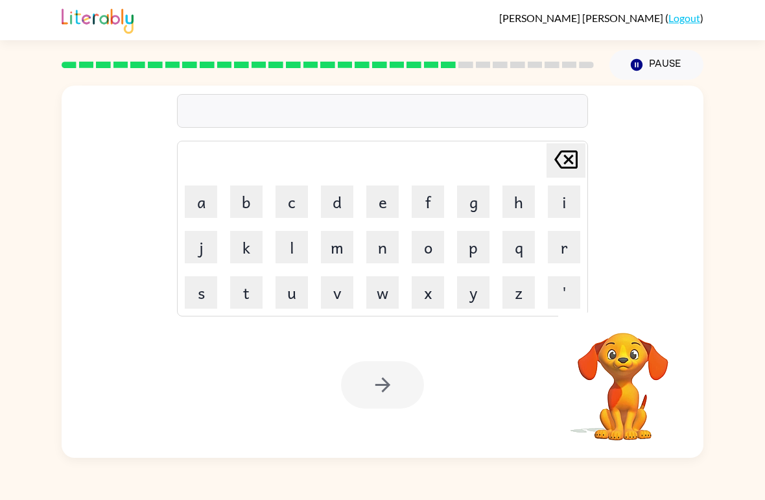
click at [408, 205] on td "f" at bounding box center [428, 202] width 44 height 44
click at [426, 250] on button "o" at bounding box center [428, 247] width 32 height 32
click at [571, 175] on icon "[PERSON_NAME] last character input" at bounding box center [566, 159] width 31 height 31
click at [419, 208] on button "f" at bounding box center [428, 202] width 32 height 32
click at [428, 250] on button "o" at bounding box center [428, 247] width 32 height 32
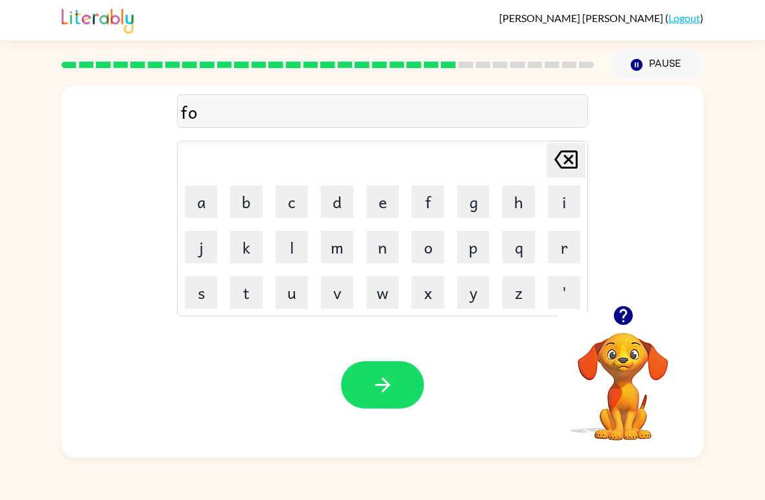
click at [381, 290] on button "w" at bounding box center [383, 292] width 32 height 32
click at [385, 206] on button "e" at bounding box center [383, 202] width 32 height 32
click at [562, 163] on icon "[PERSON_NAME] last character input" at bounding box center [566, 159] width 31 height 31
click at [375, 208] on button "e" at bounding box center [383, 202] width 32 height 32
click at [577, 245] on button "r" at bounding box center [564, 247] width 32 height 32
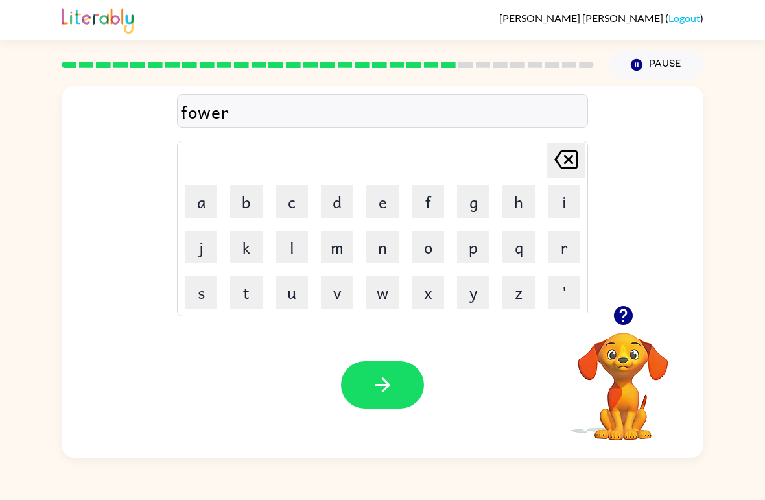
click at [346, 202] on button "d" at bounding box center [337, 202] width 32 height 32
click at [370, 376] on button "button" at bounding box center [382, 384] width 83 height 47
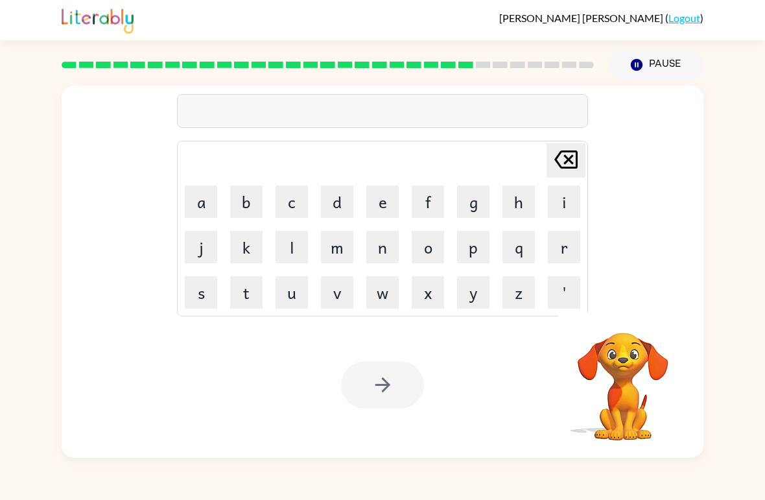
click at [549, 240] on button "r" at bounding box center [564, 247] width 32 height 32
click at [387, 205] on button "e" at bounding box center [383, 202] width 32 height 32
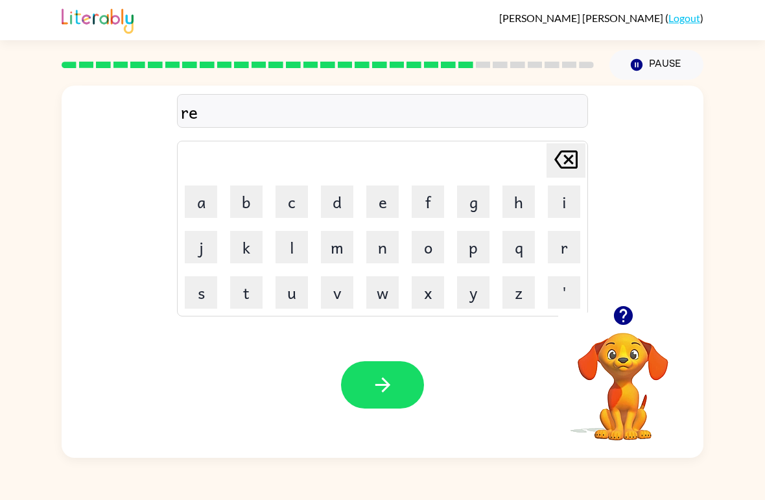
click at [295, 256] on button "l" at bounding box center [292, 247] width 32 height 32
click at [207, 206] on button "a" at bounding box center [201, 202] width 32 height 32
click at [566, 205] on button "i" at bounding box center [564, 202] width 32 height 32
click at [346, 200] on button "d" at bounding box center [337, 202] width 32 height 32
click at [383, 217] on button "e" at bounding box center [383, 202] width 32 height 32
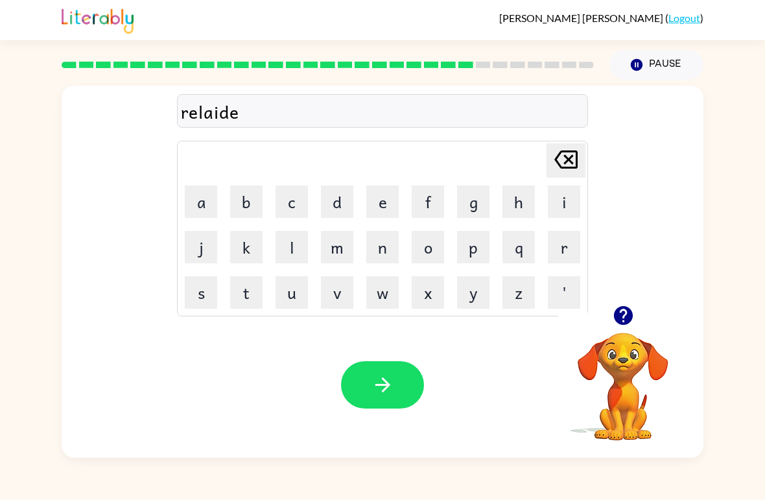
click at [344, 207] on button "d" at bounding box center [337, 202] width 32 height 32
click at [355, 367] on button "button" at bounding box center [382, 384] width 83 height 47
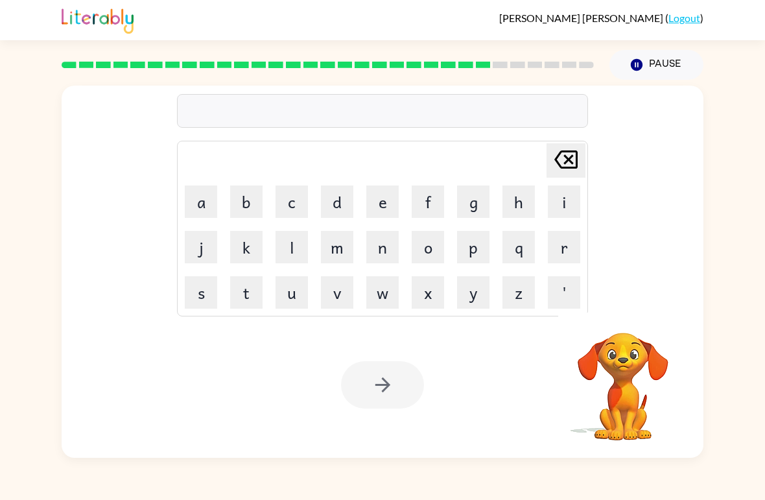
click at [477, 206] on button "g" at bounding box center [473, 202] width 32 height 32
click at [435, 256] on button "o" at bounding box center [428, 247] width 32 height 32
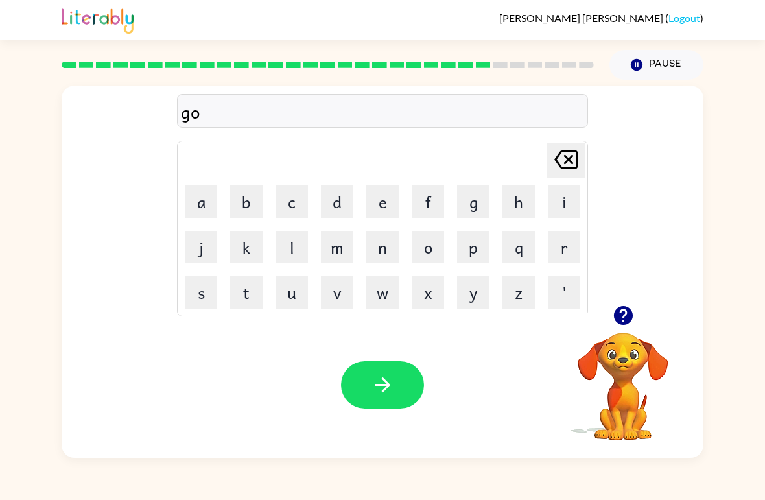
click at [248, 206] on button "b" at bounding box center [246, 202] width 32 height 32
click at [295, 254] on button "l" at bounding box center [292, 247] width 32 height 32
click at [564, 207] on button "i" at bounding box center [564, 202] width 32 height 32
click at [392, 262] on button "n" at bounding box center [383, 247] width 32 height 32
click at [381, 388] on icon "button" at bounding box center [383, 385] width 23 height 23
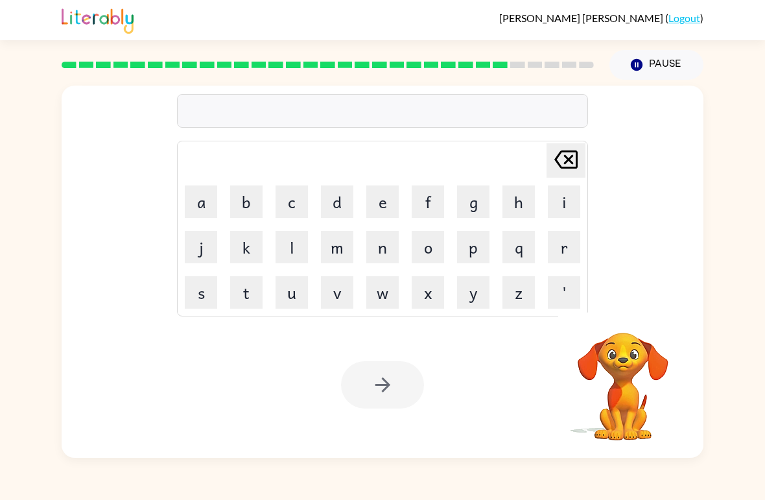
click at [307, 245] on button "l" at bounding box center [292, 247] width 32 height 32
click at [299, 296] on button "u" at bounding box center [292, 292] width 32 height 32
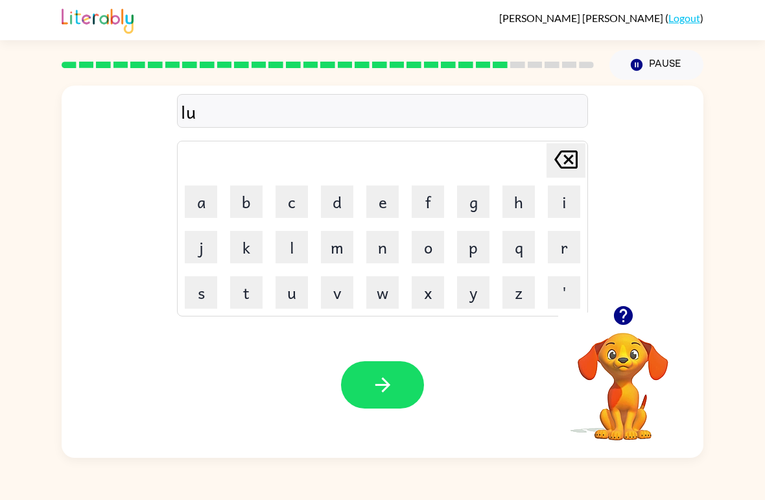
click at [337, 257] on button "m" at bounding box center [337, 247] width 32 height 32
click at [252, 203] on button "b" at bounding box center [246, 202] width 32 height 32
click at [393, 208] on button "e" at bounding box center [383, 202] width 32 height 32
click at [557, 250] on button "r" at bounding box center [564, 247] width 32 height 32
click at [477, 198] on button "g" at bounding box center [473, 202] width 32 height 32
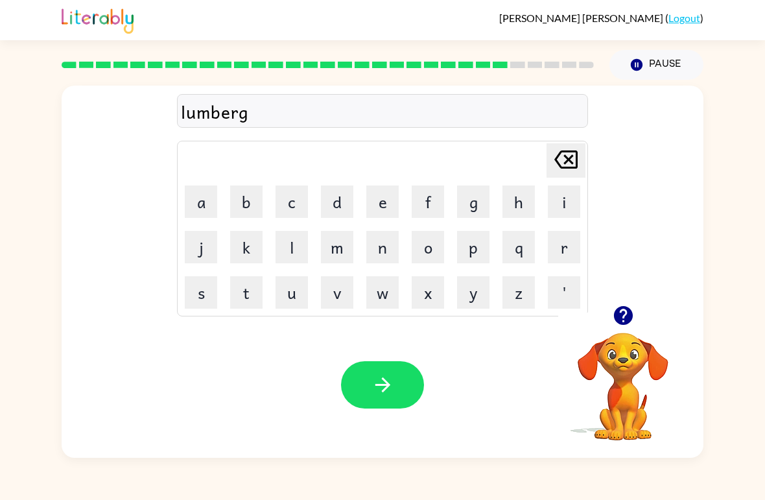
click at [225, 197] on td "b" at bounding box center [246, 202] width 44 height 44
click at [203, 199] on button "a" at bounding box center [201, 202] width 32 height 32
click at [239, 254] on button "k" at bounding box center [246, 247] width 32 height 32
click at [373, 388] on icon "button" at bounding box center [383, 385] width 23 height 23
click at [481, 246] on button "p" at bounding box center [473, 247] width 32 height 32
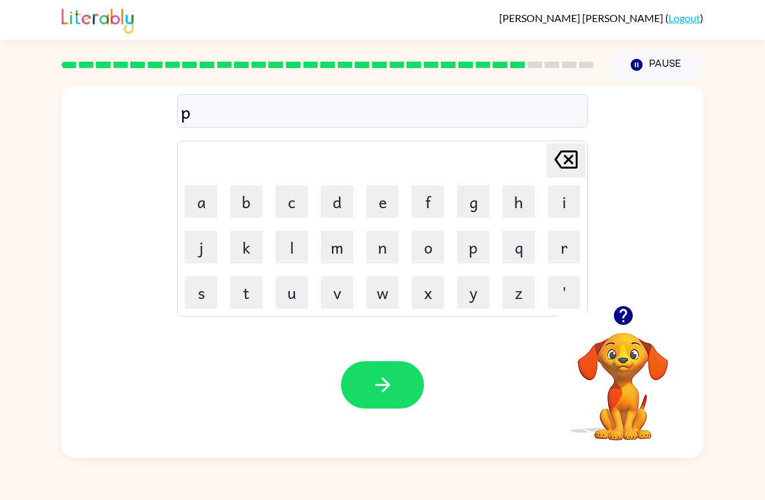
click at [381, 205] on button "e" at bounding box center [383, 202] width 32 height 32
click at [202, 213] on button "a" at bounding box center [201, 202] width 32 height 32
click at [560, 248] on button "r" at bounding box center [564, 247] width 32 height 32
click at [298, 208] on button "c" at bounding box center [292, 202] width 32 height 32
click at [385, 343] on div "Your browser must support playing .mp4 files to use Literably. Please try using…" at bounding box center [383, 385] width 642 height 146
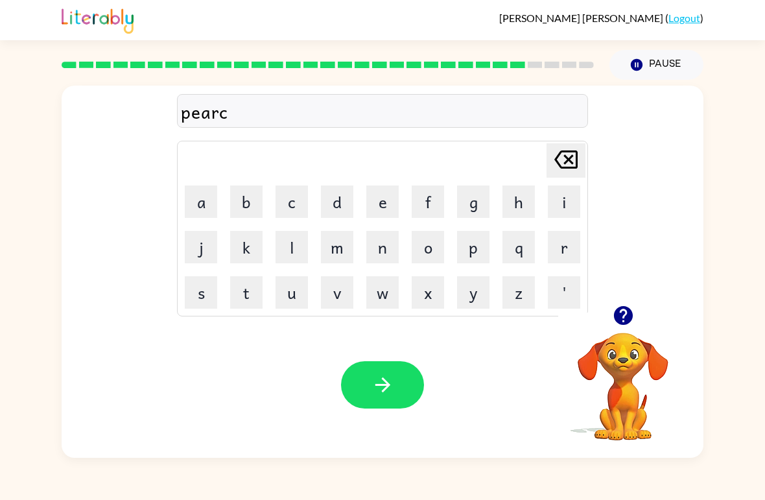
click at [373, 395] on icon "button" at bounding box center [383, 385] width 23 height 23
click at [239, 297] on button "t" at bounding box center [246, 292] width 32 height 32
click at [508, 201] on button "h" at bounding box center [519, 202] width 32 height 32
click at [570, 210] on button "i" at bounding box center [564, 202] width 32 height 32
click at [387, 246] on button "n" at bounding box center [383, 247] width 32 height 32
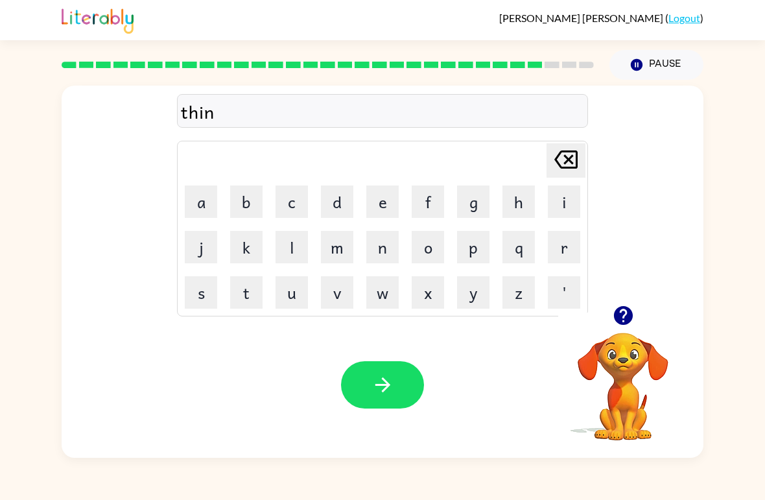
click at [362, 395] on button "button" at bounding box center [382, 384] width 83 height 47
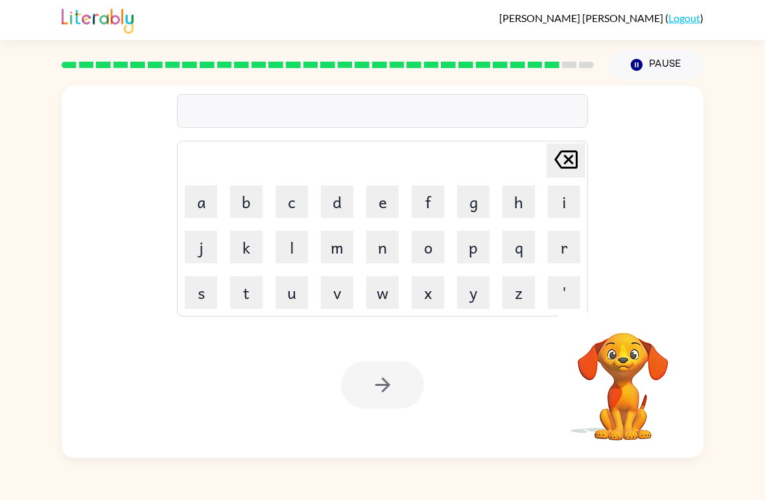
click at [198, 295] on button "s" at bounding box center [201, 292] width 32 height 32
click at [555, 208] on button "i" at bounding box center [564, 202] width 32 height 32
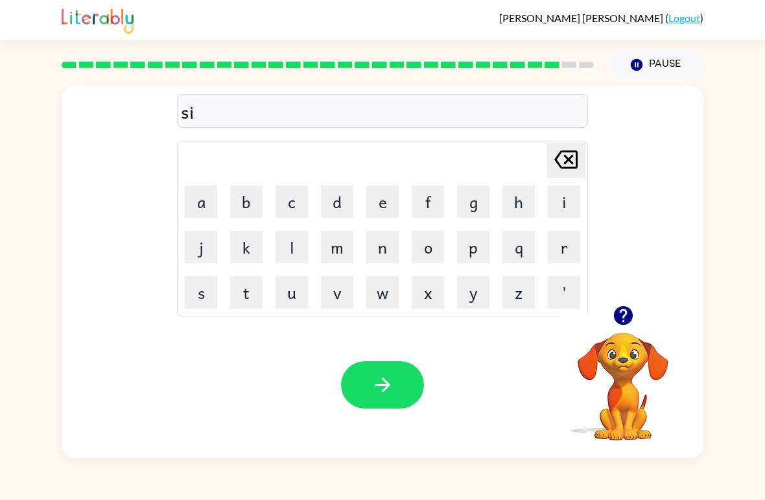
click at [291, 251] on button "l" at bounding box center [292, 247] width 32 height 32
click at [337, 307] on button "v" at bounding box center [337, 292] width 32 height 32
click at [384, 211] on button "e" at bounding box center [383, 202] width 32 height 32
click at [558, 248] on button "r" at bounding box center [564, 247] width 32 height 32
click at [387, 308] on button "w" at bounding box center [383, 292] width 32 height 32
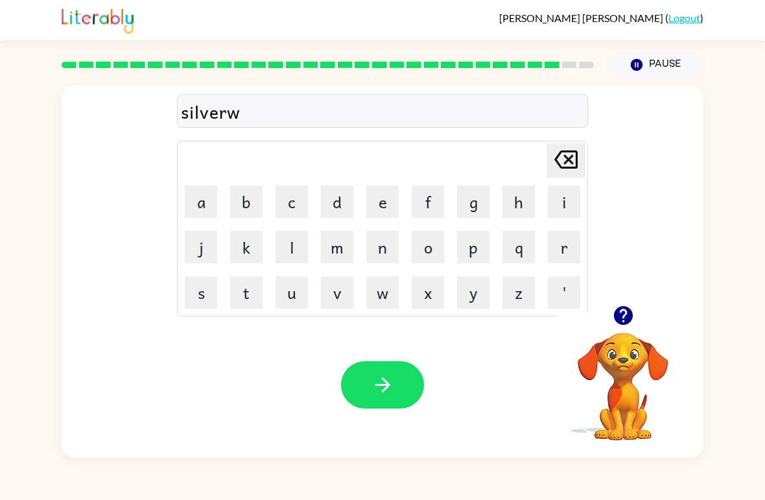
click at [379, 211] on button "e" at bounding box center [383, 202] width 32 height 32
click at [208, 201] on button "a" at bounding box center [201, 202] width 32 height 32
click at [548, 264] on td "r" at bounding box center [564, 247] width 44 height 44
click at [563, 245] on button "r" at bounding box center [564, 247] width 32 height 32
click at [387, 383] on icon "button" at bounding box center [382, 385] width 15 height 15
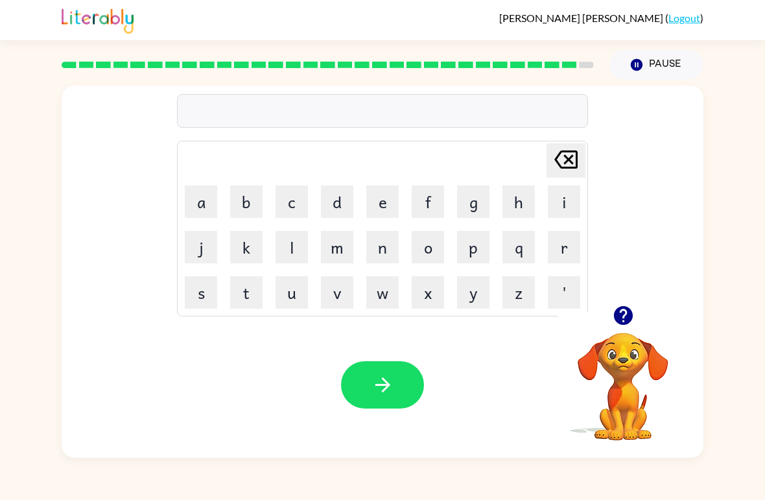
click at [625, 309] on icon "button" at bounding box center [623, 315] width 19 height 19
click at [281, 307] on button "u" at bounding box center [292, 292] width 32 height 32
click at [384, 249] on button "n" at bounding box center [383, 247] width 32 height 32
click at [198, 206] on button "a" at bounding box center [201, 202] width 32 height 32
click at [428, 202] on button "f" at bounding box center [428, 202] width 32 height 32
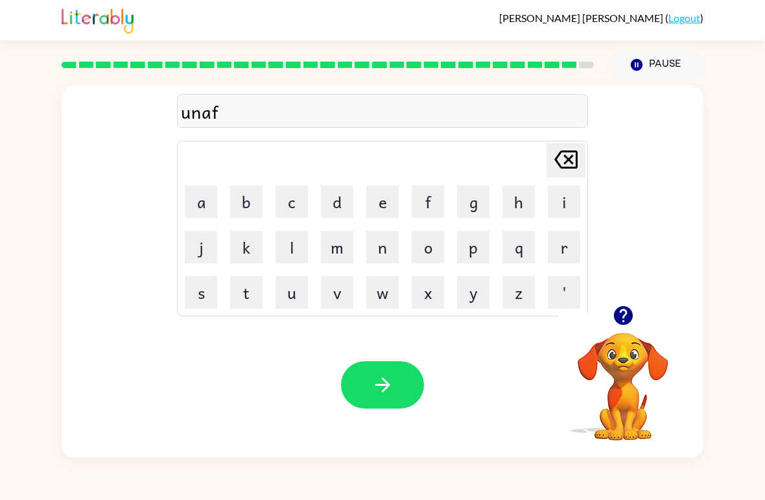
click at [566, 252] on button "r" at bounding box center [564, 247] width 32 height 32
click at [208, 202] on button "a" at bounding box center [201, 202] width 32 height 32
click at [580, 200] on button "i" at bounding box center [564, 202] width 32 height 32
click at [334, 208] on button "d" at bounding box center [337, 202] width 32 height 32
click at [374, 395] on icon "button" at bounding box center [383, 385] width 23 height 23
